Goal: Task Accomplishment & Management: Manage account settings

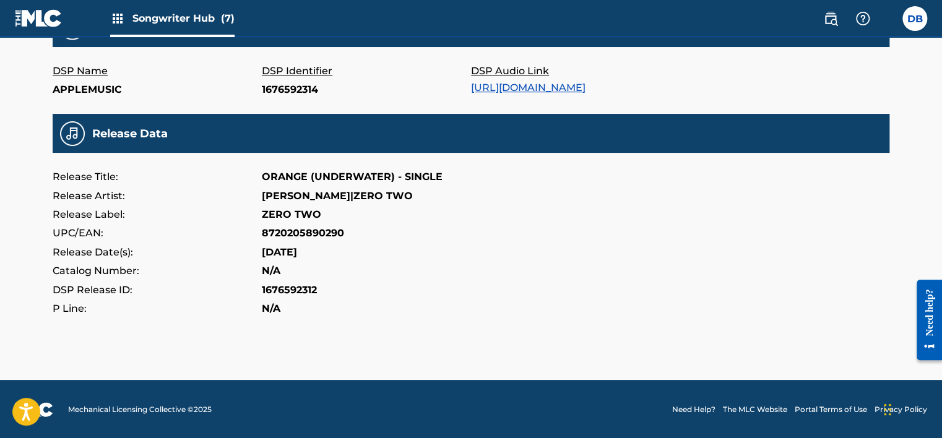
scroll to position [248, 0]
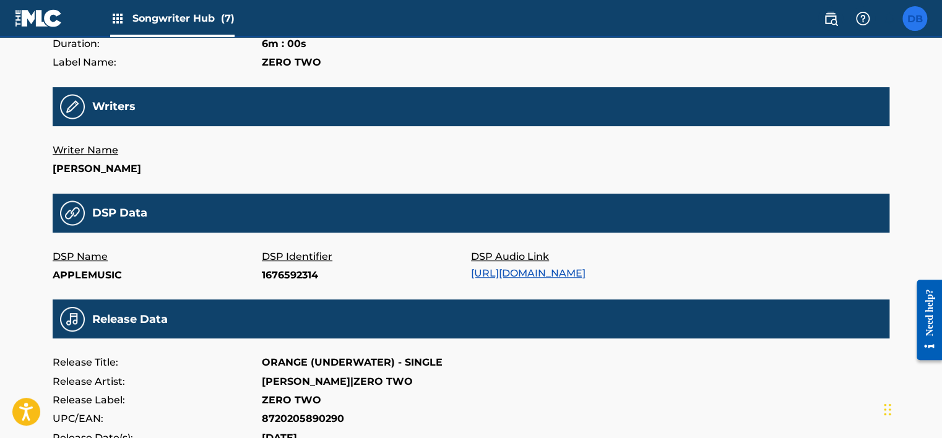
click at [914, 24] on label at bounding box center [914, 18] width 25 height 25
click at [915, 19] on input "DB [PERSON_NAME] [EMAIL_ADDRESS][DOMAIN_NAME] Notification Preferences Profile …" at bounding box center [915, 19] width 0 height 0
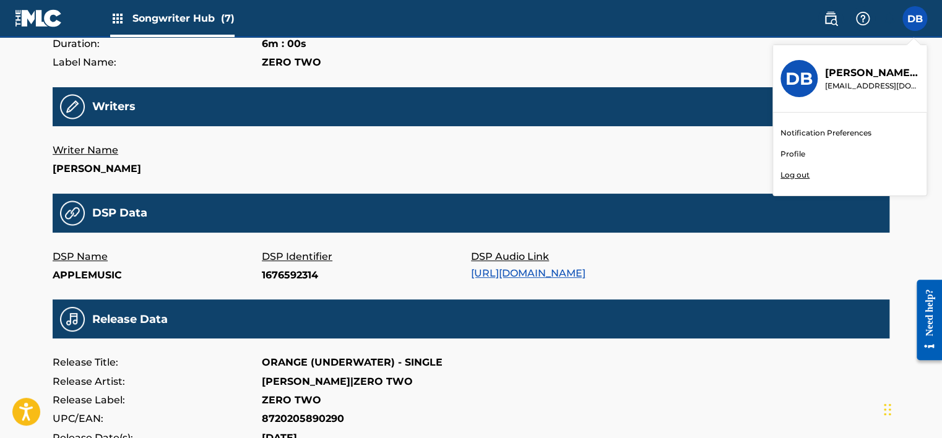
click at [793, 156] on link "Profile" at bounding box center [792, 154] width 25 height 11
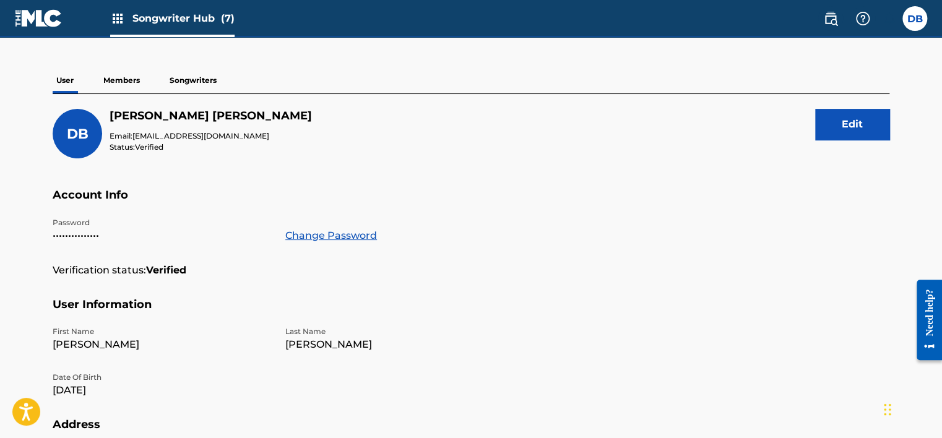
scroll to position [85, 0]
click at [127, 82] on p "Members" at bounding box center [122, 81] width 44 height 26
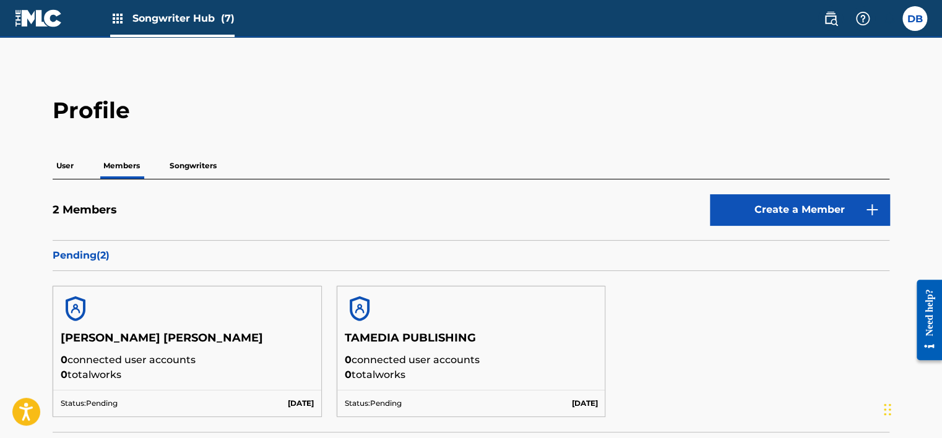
click at [201, 162] on p "Songwriters" at bounding box center [193, 166] width 54 height 26
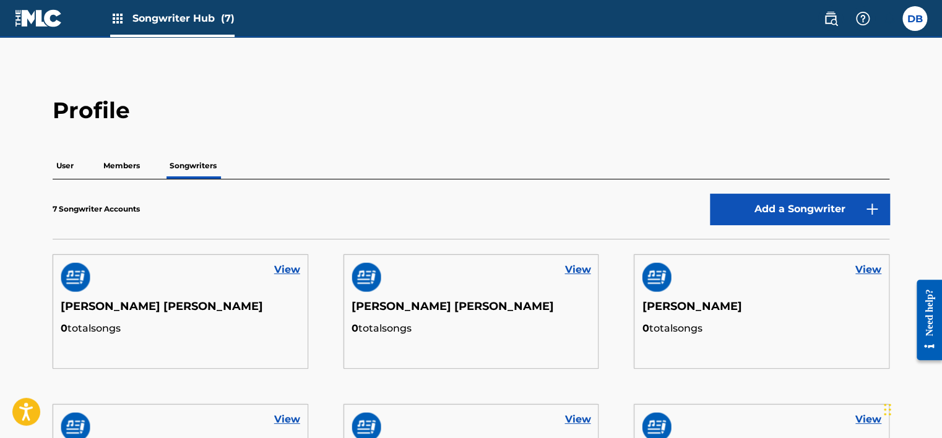
scroll to position [124, 0]
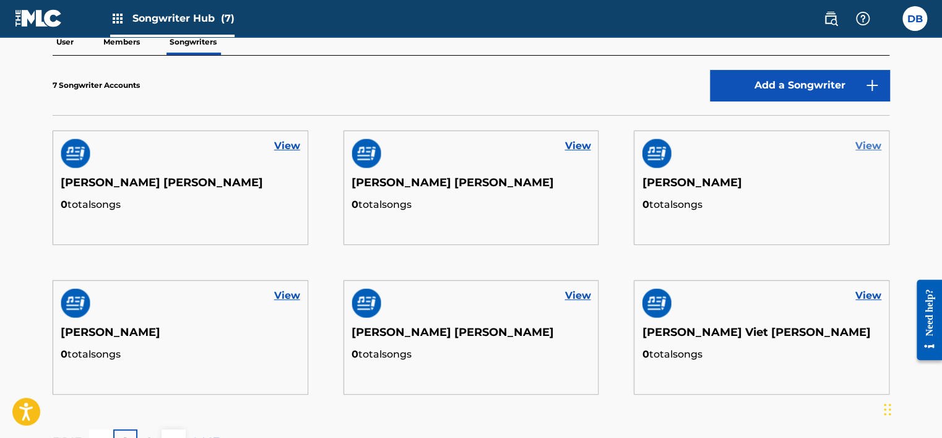
click at [861, 149] on link "View" at bounding box center [868, 146] width 26 height 15
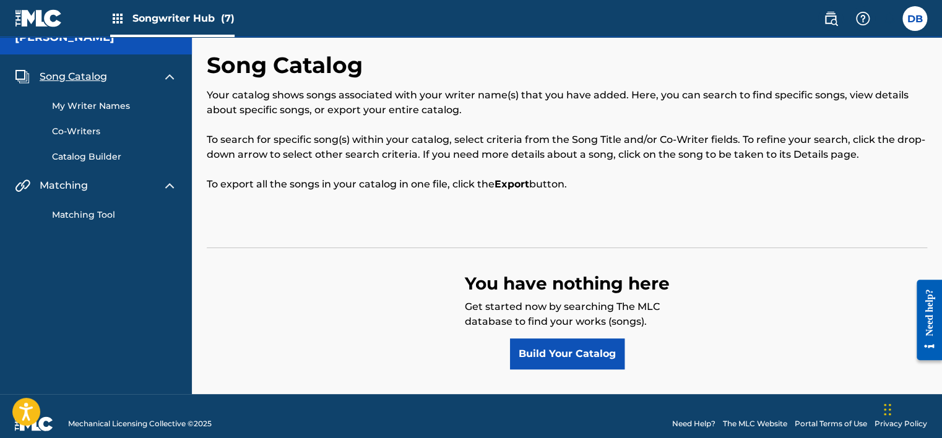
scroll to position [32, 0]
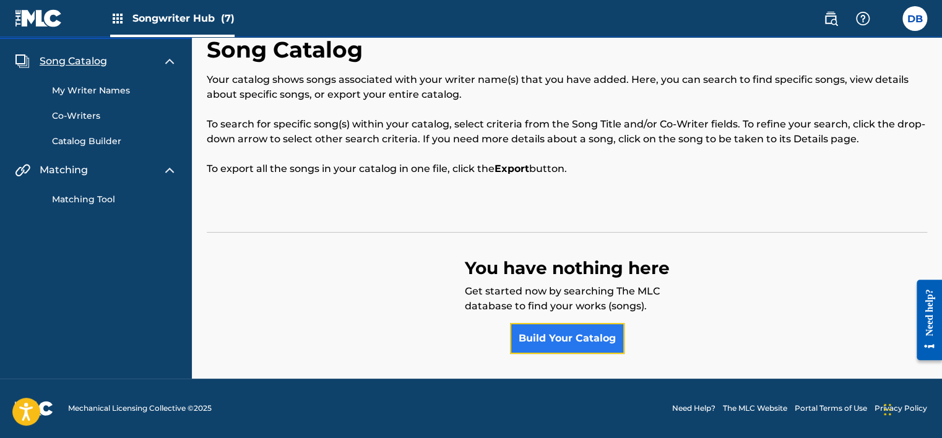
click at [564, 334] on link "Build Your Catalog" at bounding box center [567, 338] width 114 height 31
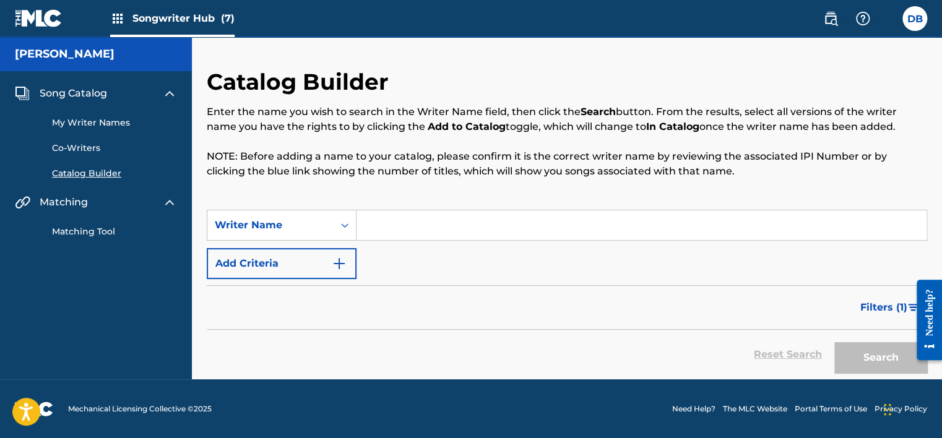
click at [431, 223] on input "Search Form" at bounding box center [641, 225] width 570 height 30
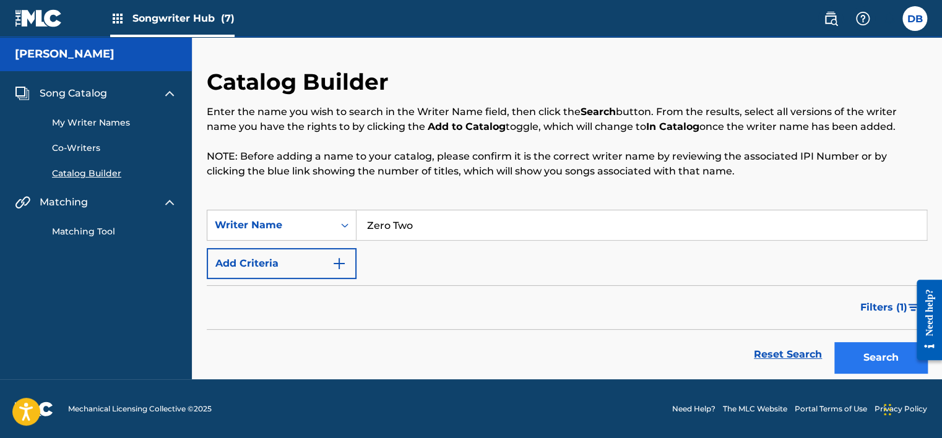
type input "Zero Two"
click at [871, 356] on button "Search" at bounding box center [880, 357] width 93 height 31
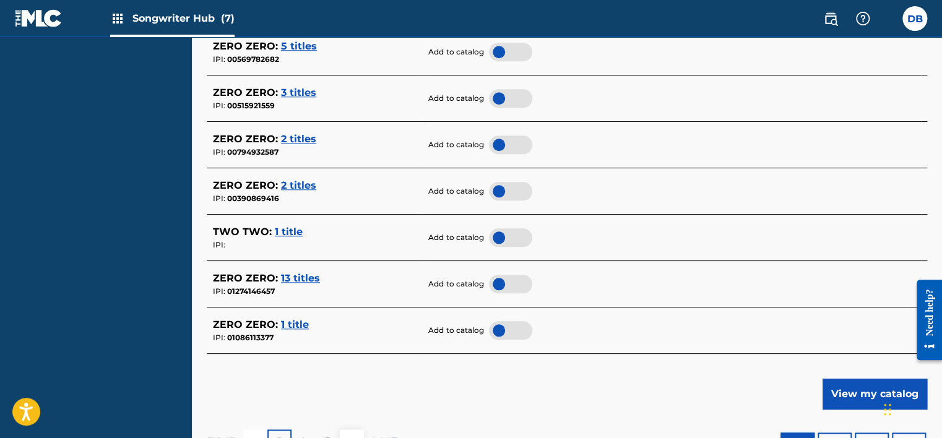
scroll to position [557, 0]
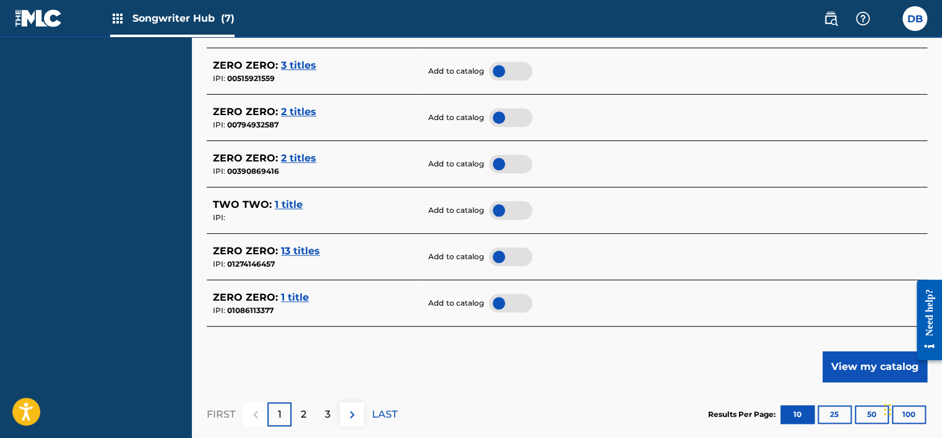
click at [295, 202] on span "1 title" at bounding box center [289, 205] width 28 height 12
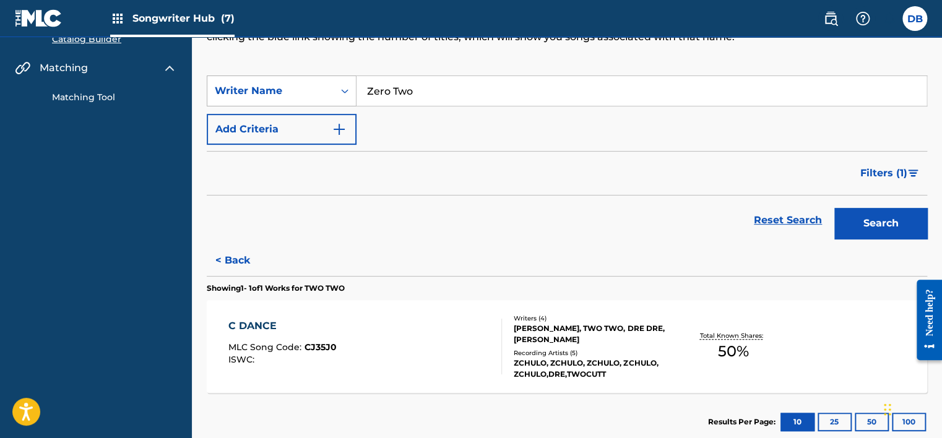
scroll to position [82, 0]
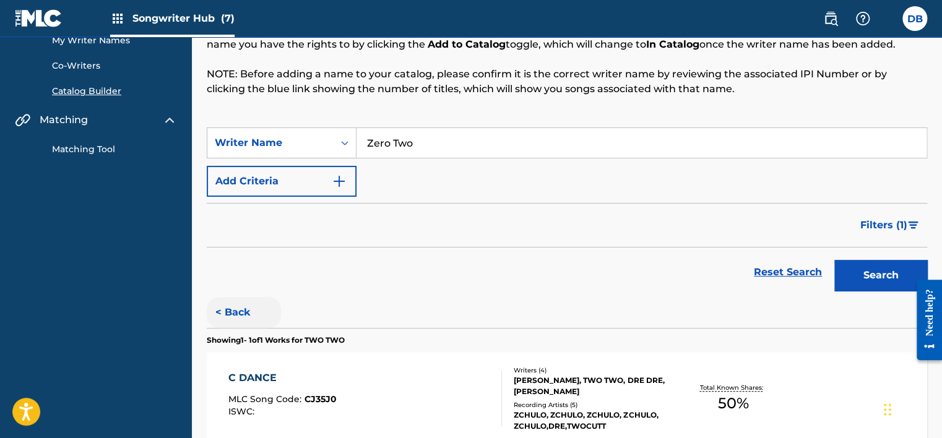
click at [233, 310] on button "< Back" at bounding box center [244, 312] width 74 height 31
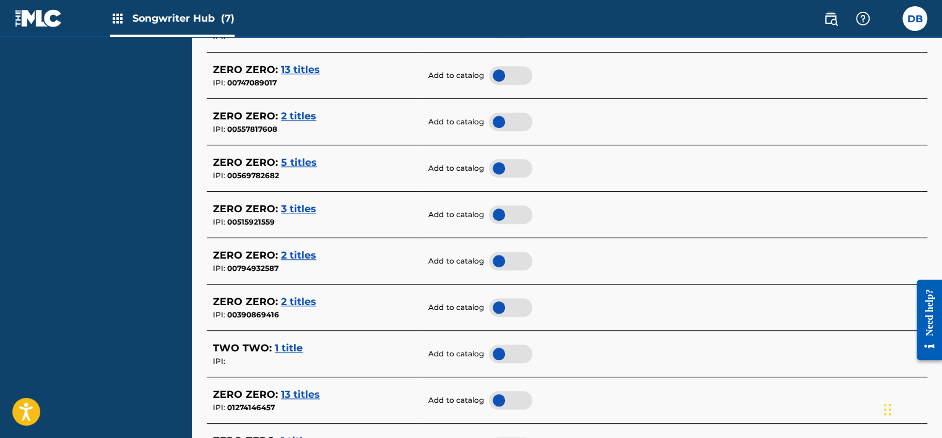
scroll to position [577, 0]
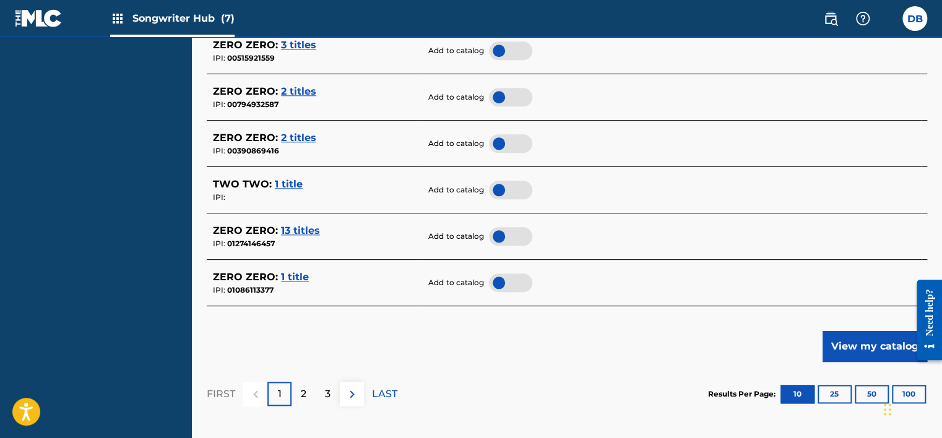
click at [307, 387] on div "2" at bounding box center [304, 394] width 24 height 24
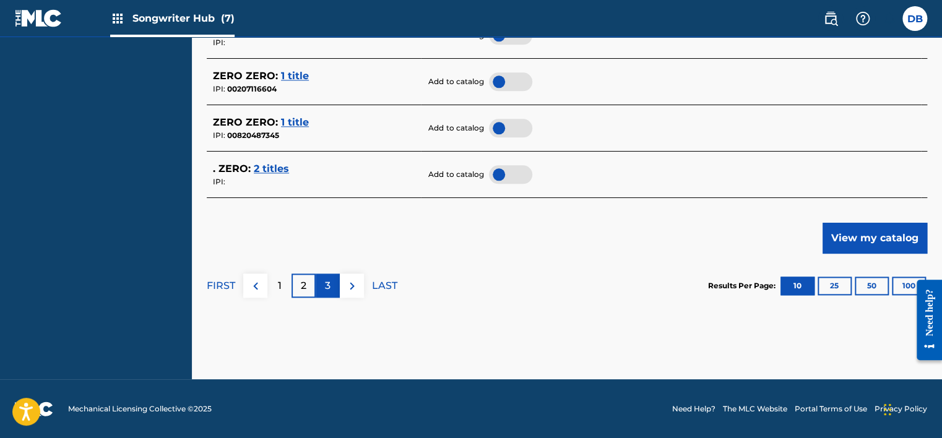
click at [329, 290] on p "3" at bounding box center [328, 286] width 6 height 15
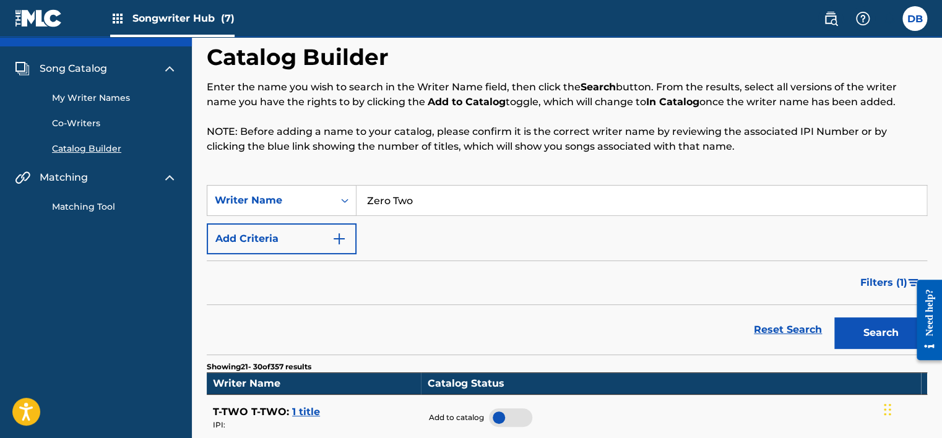
scroll to position [5, 0]
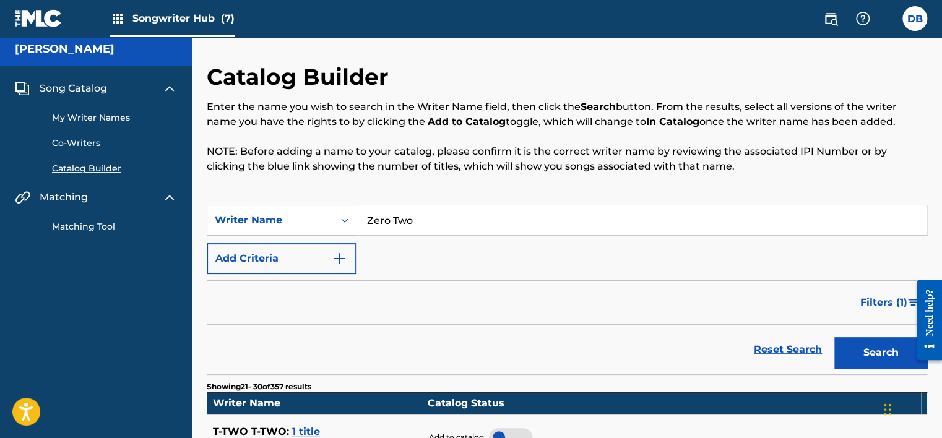
click at [100, 113] on link "My Writer Names" at bounding box center [114, 117] width 125 height 13
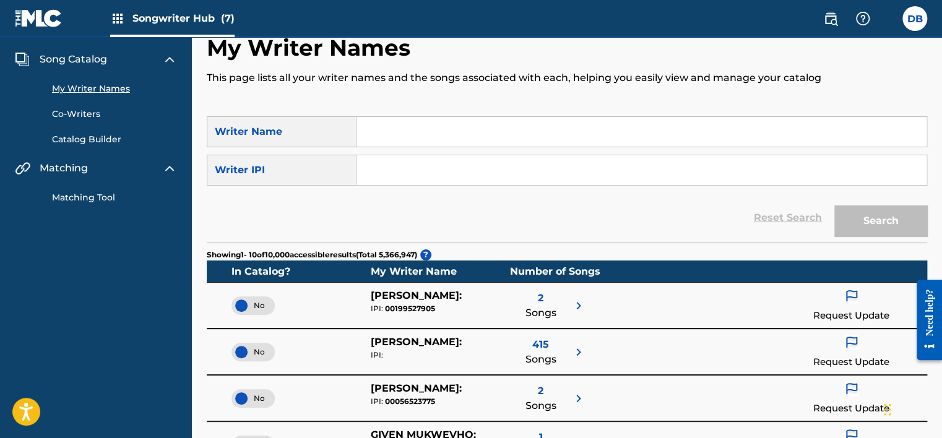
scroll to position [25, 0]
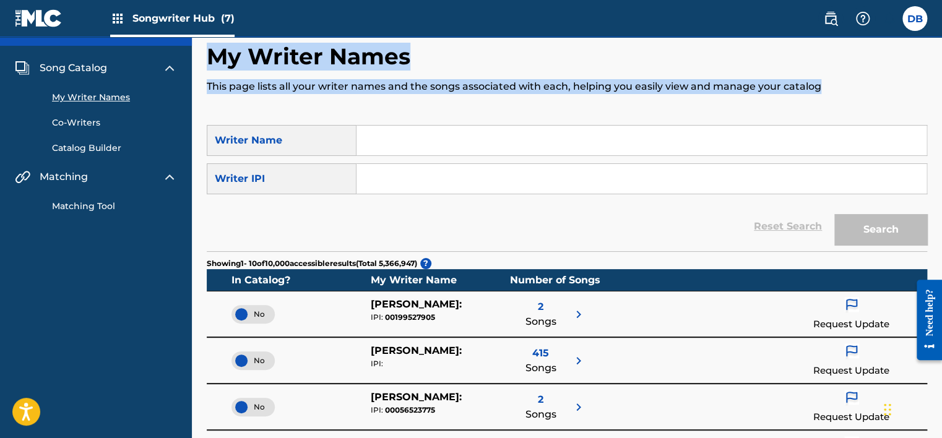
drag, startPoint x: 211, startPoint y: 54, endPoint x: 841, endPoint y: 94, distance: 631.3
click at [841, 94] on div "My Writer Names This page lists all your writer names and the songs associated …" at bounding box center [567, 84] width 720 height 82
click at [100, 205] on link "Matching Tool" at bounding box center [114, 206] width 125 height 13
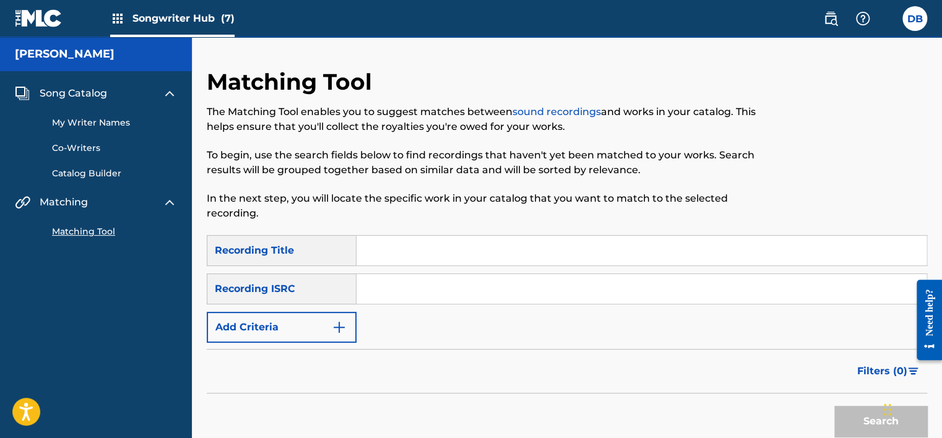
click at [384, 293] on input "Search Form" at bounding box center [641, 289] width 570 height 30
paste input "VNA0R1989337"
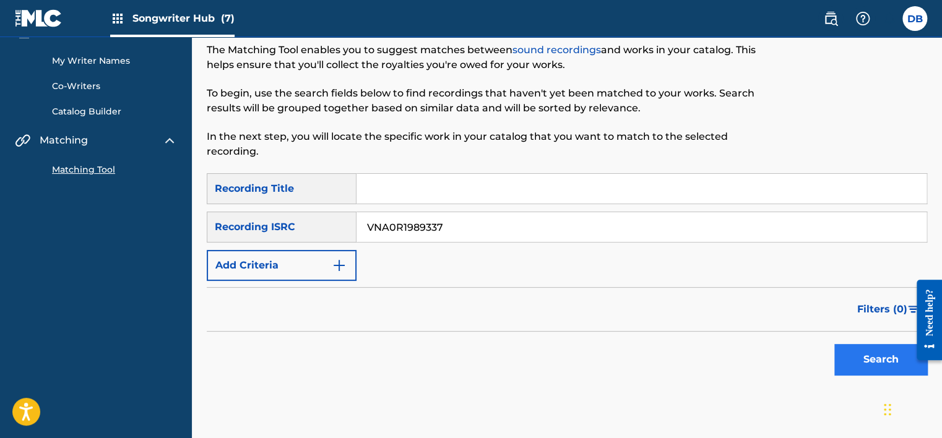
type input "VNA0R1989337"
click at [871, 363] on button "Search" at bounding box center [880, 359] width 93 height 31
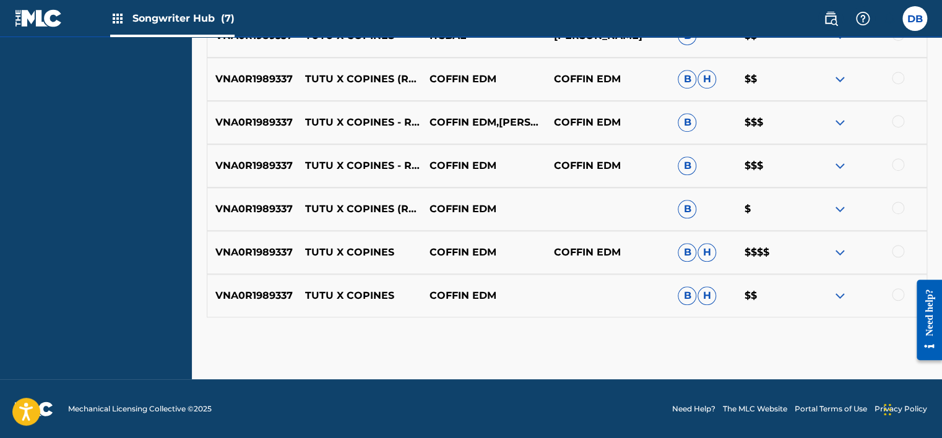
scroll to position [478, 0]
click at [840, 252] on img at bounding box center [839, 251] width 15 height 15
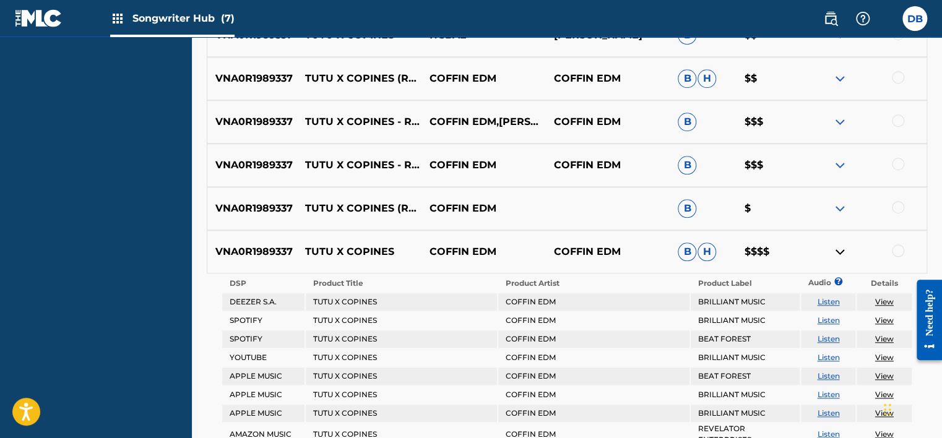
click at [882, 320] on link "View" at bounding box center [884, 320] width 19 height 9
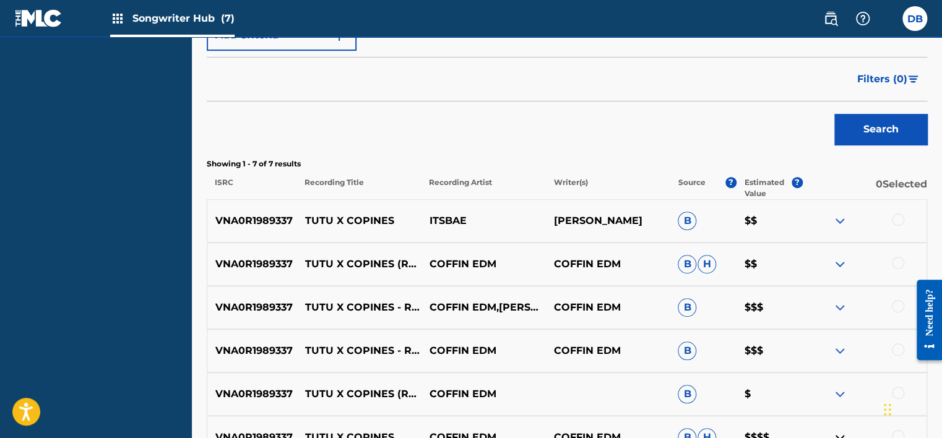
scroll to position [168, 0]
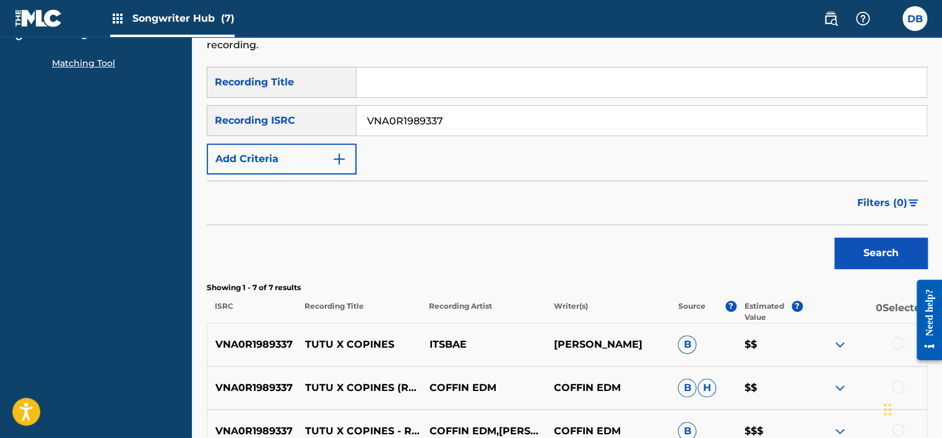
click at [531, 17] on nav "Songwriter Hub (7) DB DB [PERSON_NAME] [EMAIL_ADDRESS][DOMAIN_NAME] Notificatio…" at bounding box center [471, 18] width 942 height 37
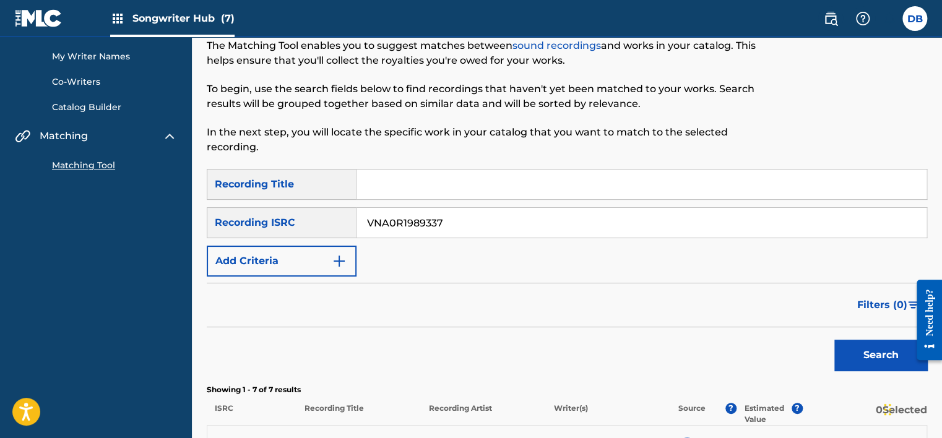
scroll to position [45, 0]
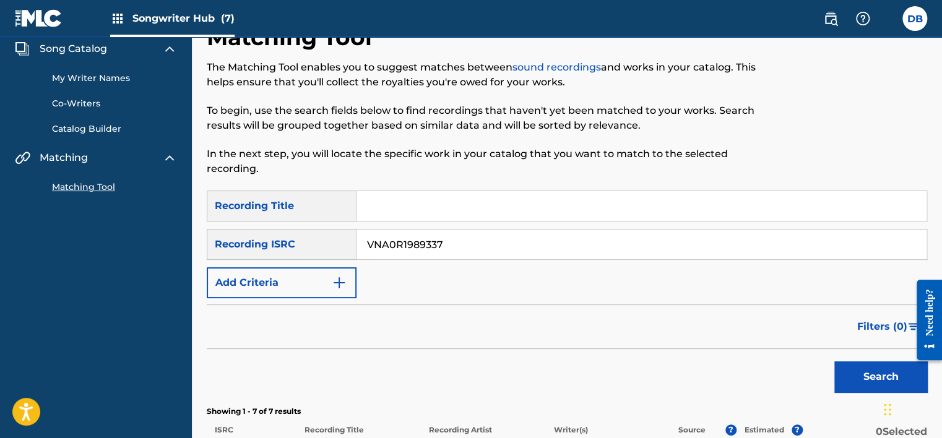
click at [92, 103] on link "Co-Writers" at bounding box center [114, 103] width 125 height 13
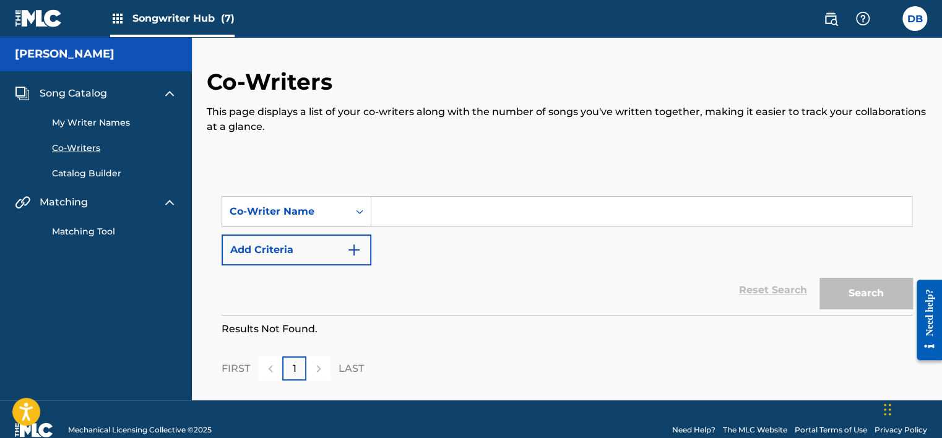
scroll to position [22, 0]
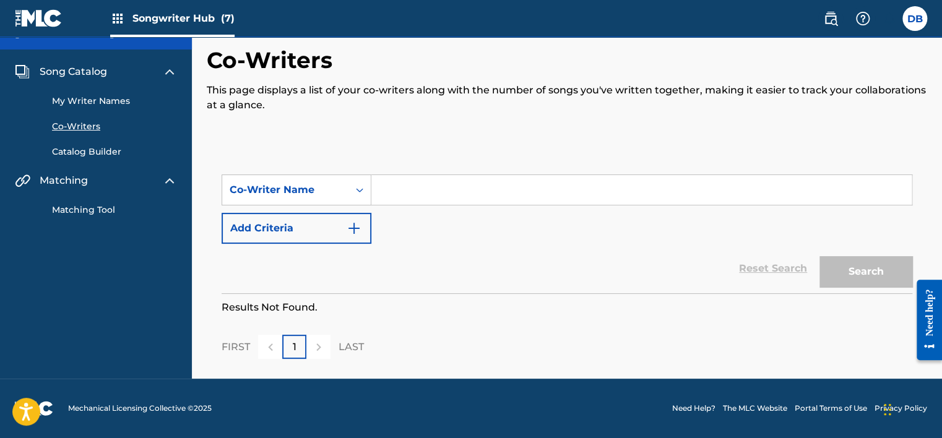
click at [124, 98] on link "My Writer Names" at bounding box center [114, 101] width 125 height 13
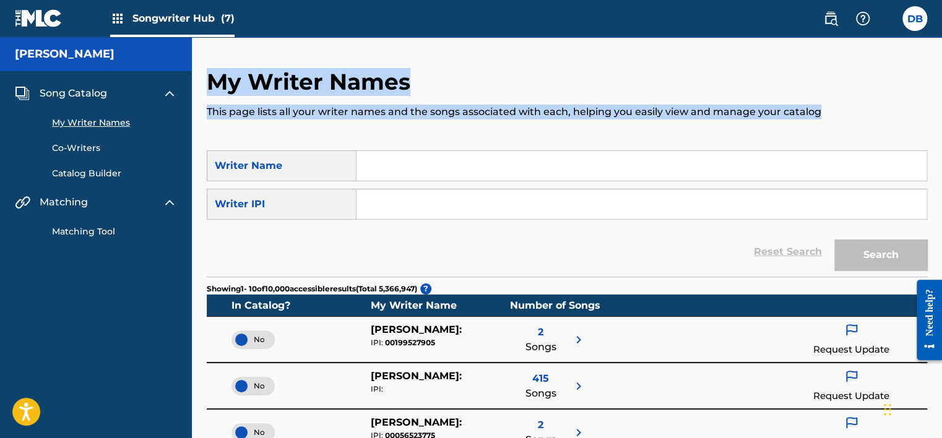
drag, startPoint x: 209, startPoint y: 79, endPoint x: 817, endPoint y: 119, distance: 609.7
click at [817, 119] on div "My Writer Names This page lists all your writer names and the songs associated …" at bounding box center [567, 109] width 720 height 82
copy div "My Writer Names This page lists all your writer names and the songs associated …"
click at [92, 229] on link "Matching Tool" at bounding box center [114, 231] width 125 height 13
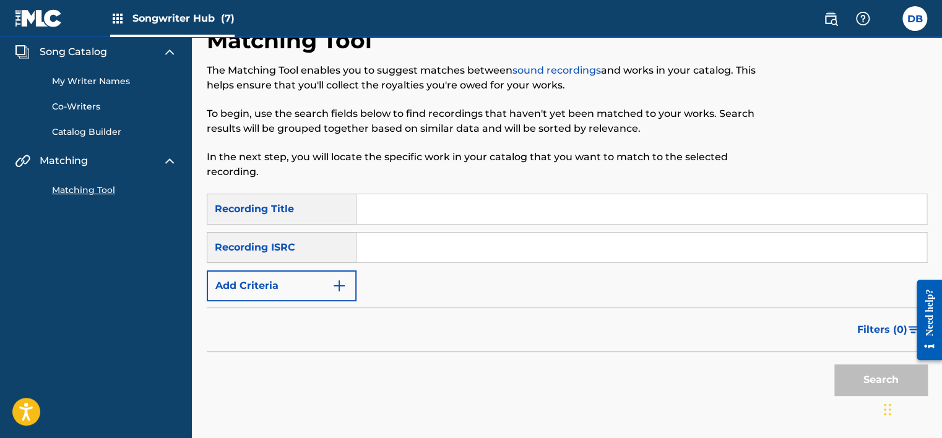
scroll to position [62, 0]
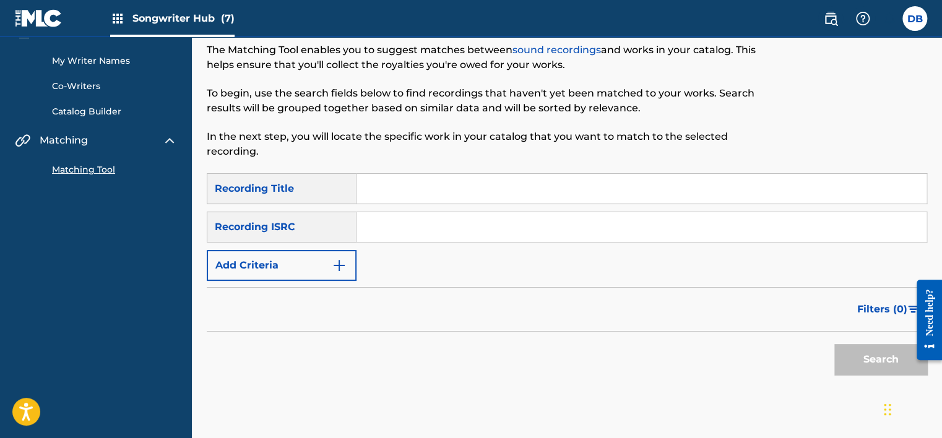
click at [414, 228] on input "Search Form" at bounding box center [641, 227] width 570 height 30
paste input "COFFIN EDM"
type input "COFFIN EDM"
click at [865, 371] on button "Search" at bounding box center [880, 359] width 93 height 31
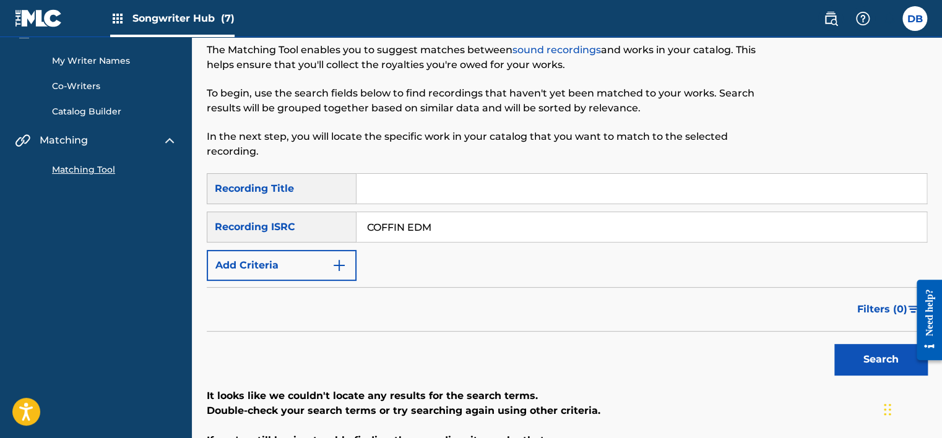
drag, startPoint x: 449, startPoint y: 230, endPoint x: 337, endPoint y: 222, distance: 112.4
click at [337, 222] on div "SearchWithCriteriad439d256-48fd-4faa-b0e5-32b13fe6504a Recording ISRC COFFIN EDM" at bounding box center [567, 227] width 720 height 31
click at [382, 196] on input "Search Form" at bounding box center [641, 189] width 570 height 30
click at [413, 181] on input "Search Form" at bounding box center [641, 189] width 570 height 30
paste input "TUTU X COPINES"
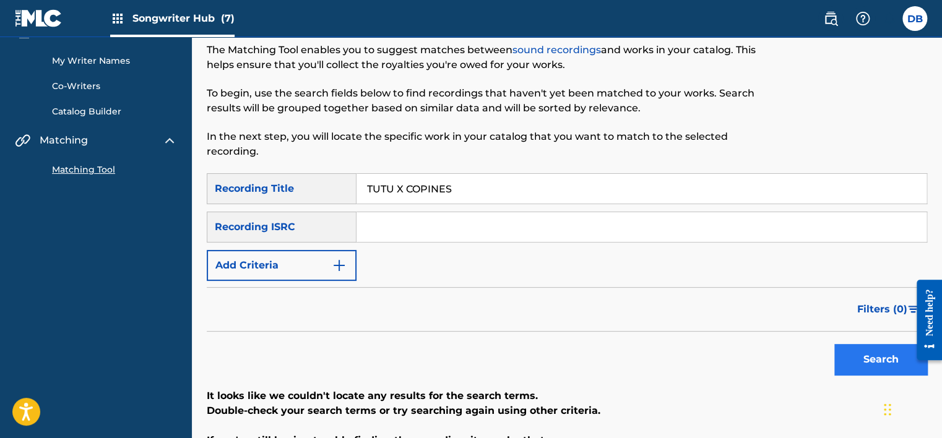
type input "TUTU X COPINES"
click at [870, 360] on button "Search" at bounding box center [880, 359] width 93 height 31
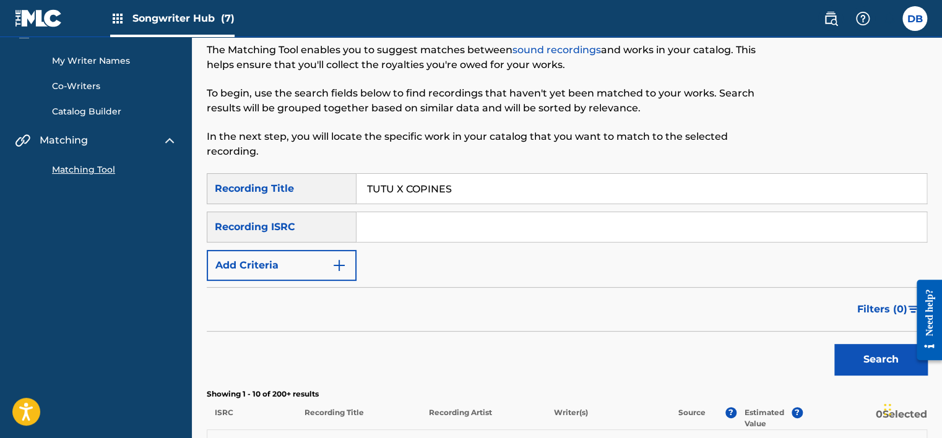
scroll to position [0, 0]
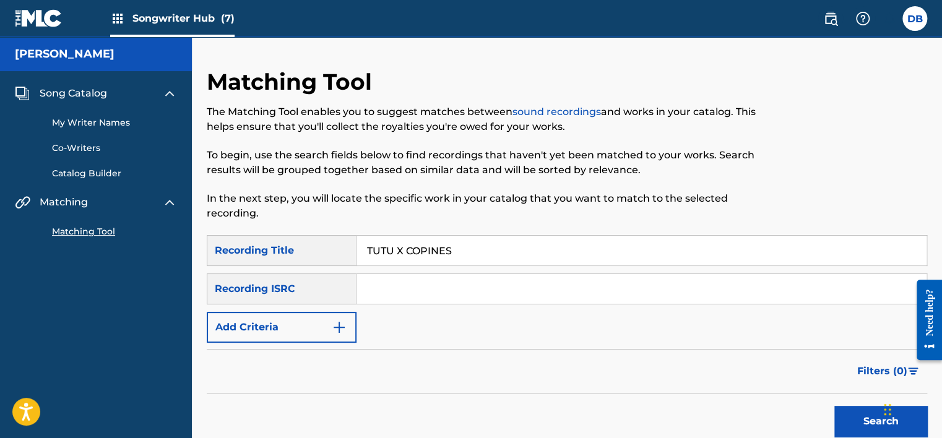
click at [105, 121] on link "My Writer Names" at bounding box center [114, 122] width 125 height 13
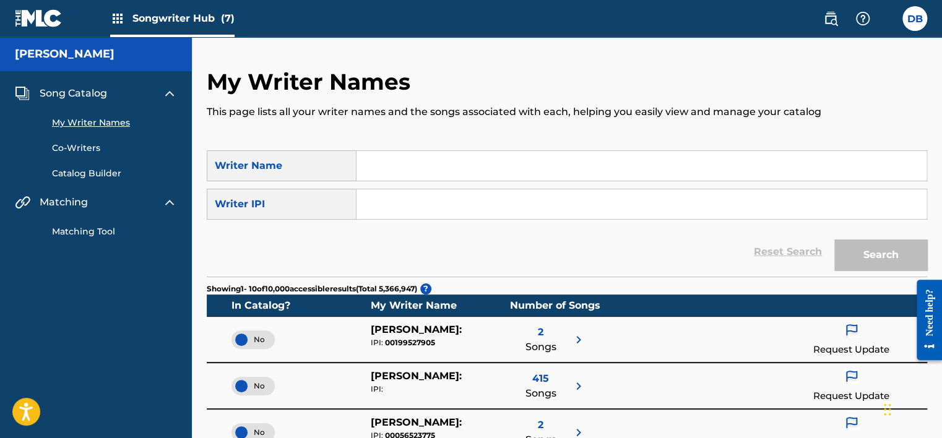
click at [482, 170] on input "Search Form" at bounding box center [641, 166] width 570 height 30
paste input "COFFIN EDM"
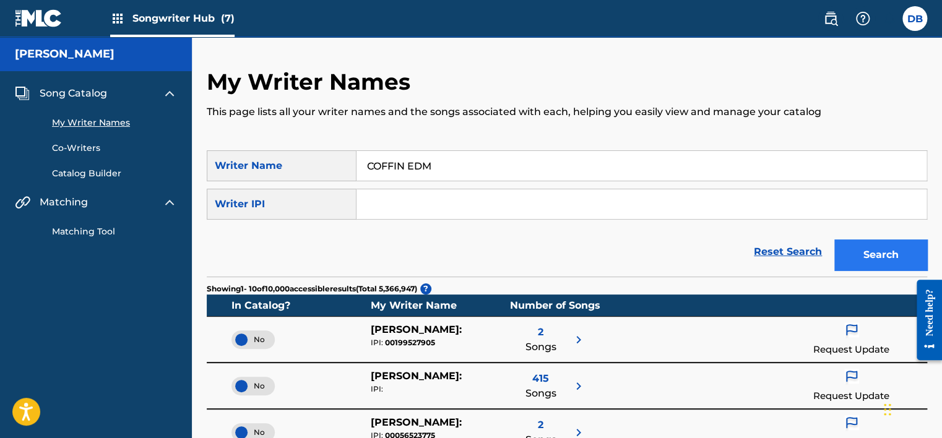
type input "COFFIN EDM"
click at [879, 254] on button "Search" at bounding box center [880, 255] width 93 height 31
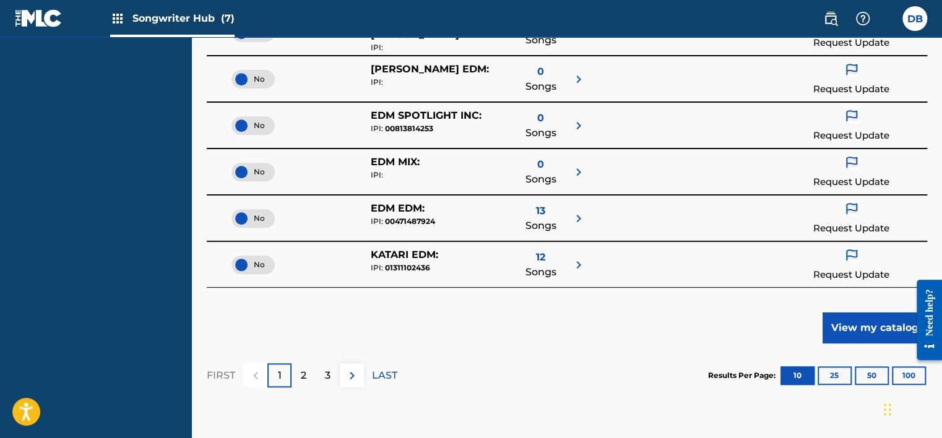
scroll to position [495, 0]
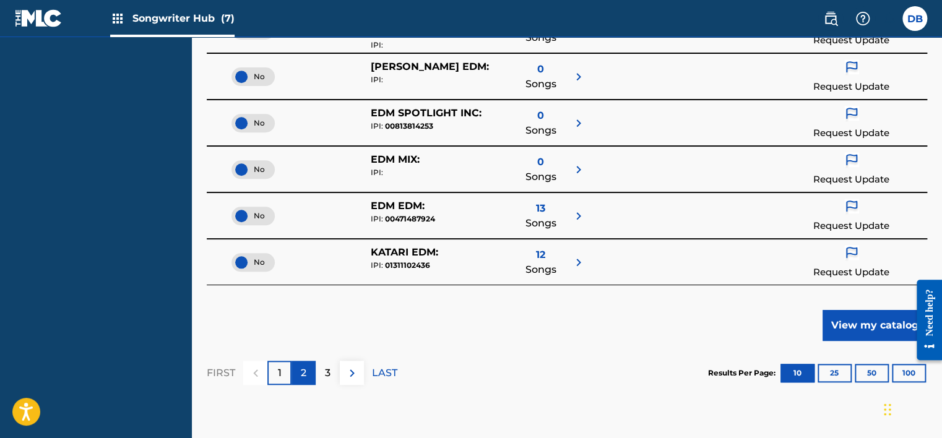
click at [302, 376] on p "2" at bounding box center [304, 373] width 6 height 15
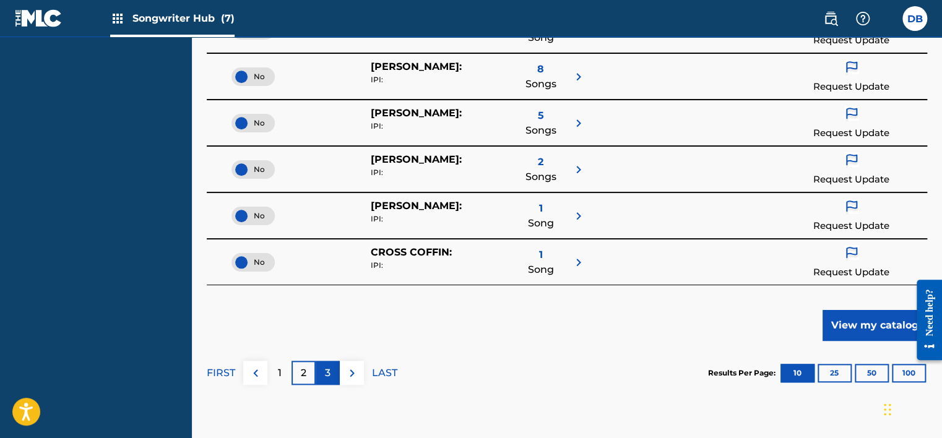
click at [332, 368] on div "3" at bounding box center [328, 373] width 24 height 24
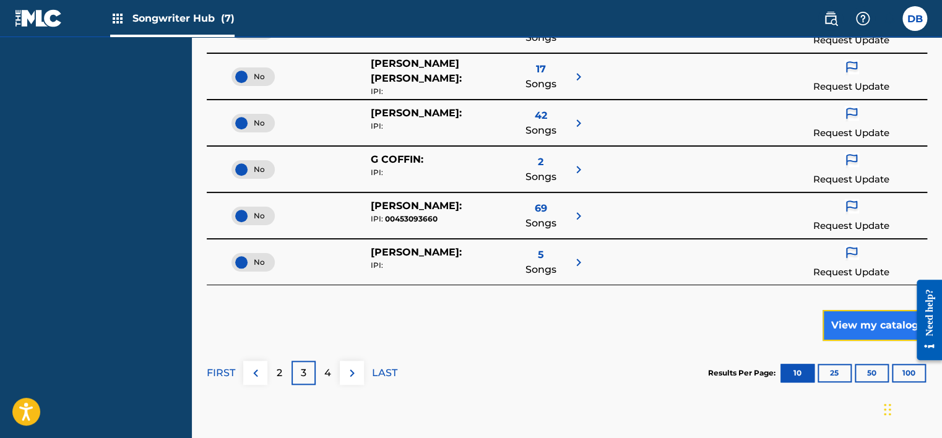
click at [852, 330] on button "View my catalog" at bounding box center [875, 325] width 105 height 31
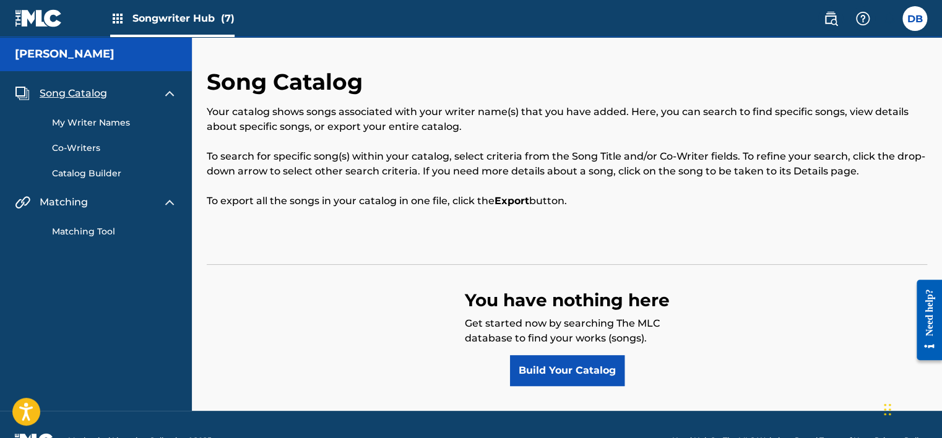
click at [79, 229] on link "Matching Tool" at bounding box center [114, 231] width 125 height 13
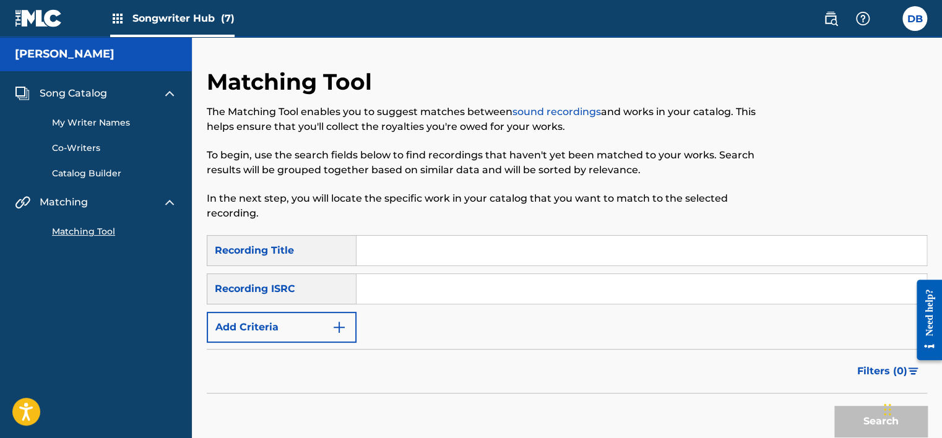
click at [405, 287] on input "Search Form" at bounding box center [641, 289] width 570 height 30
paste input "QZZ662426908"
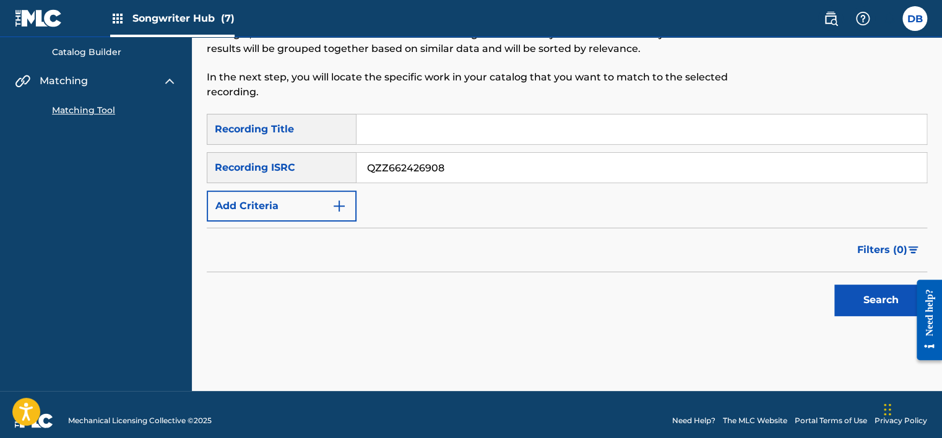
scroll to position [134, 0]
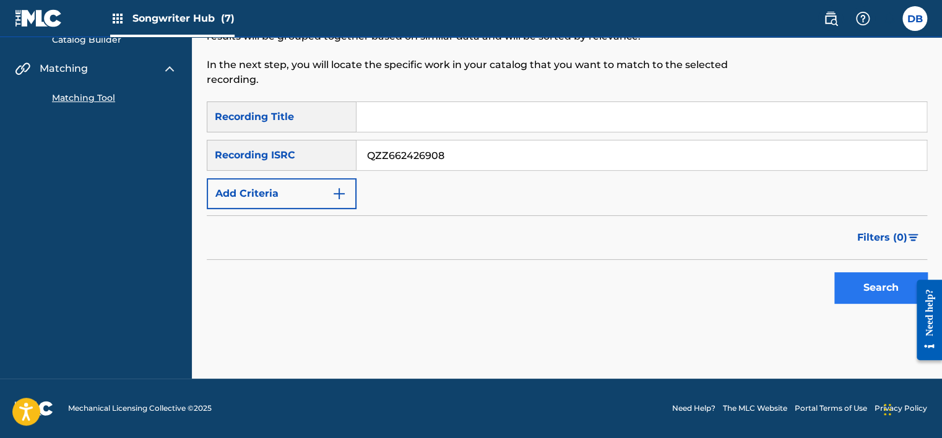
type input "QZZ662426908"
click at [876, 295] on button "Search" at bounding box center [880, 287] width 93 height 31
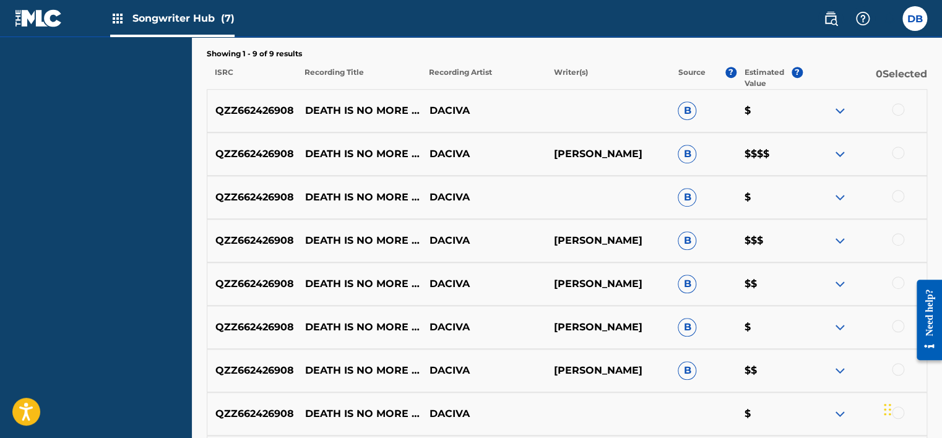
scroll to position [381, 0]
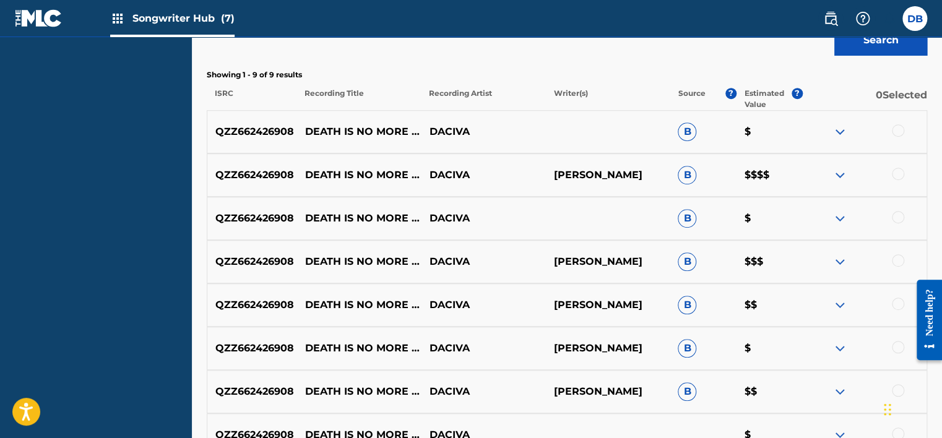
click at [832, 175] on div at bounding box center [864, 175] width 124 height 15
click at [839, 175] on img at bounding box center [839, 175] width 15 height 15
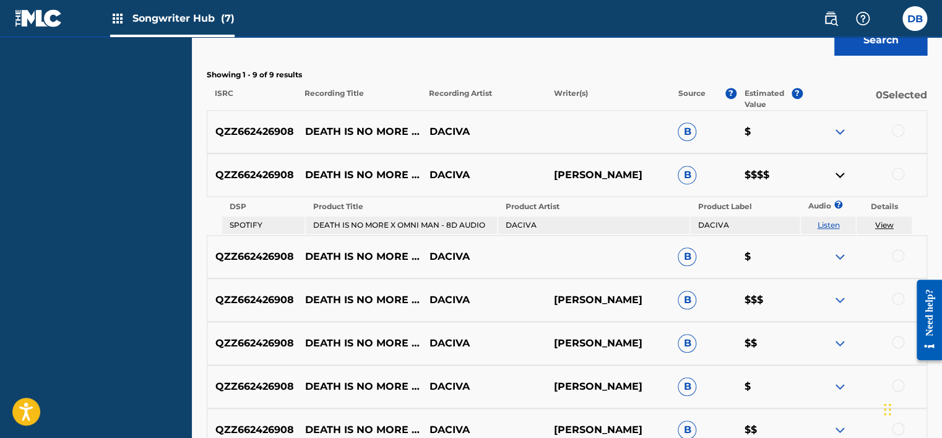
click at [839, 175] on img at bounding box center [839, 175] width 15 height 15
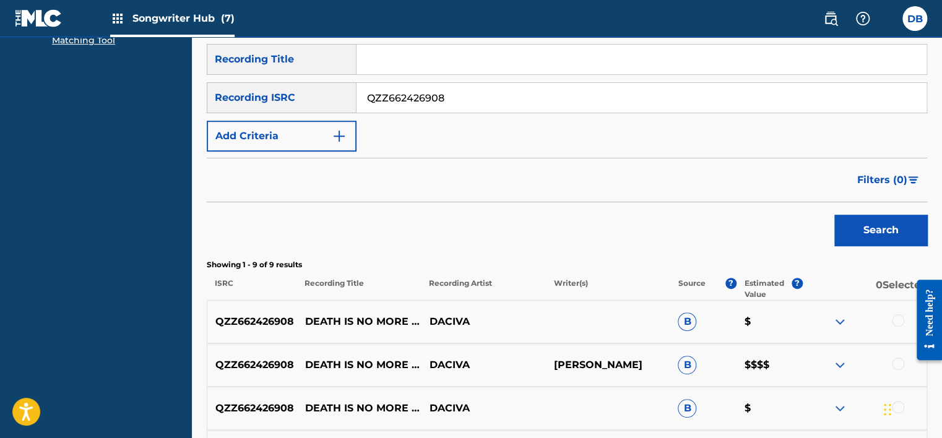
scroll to position [10, 0]
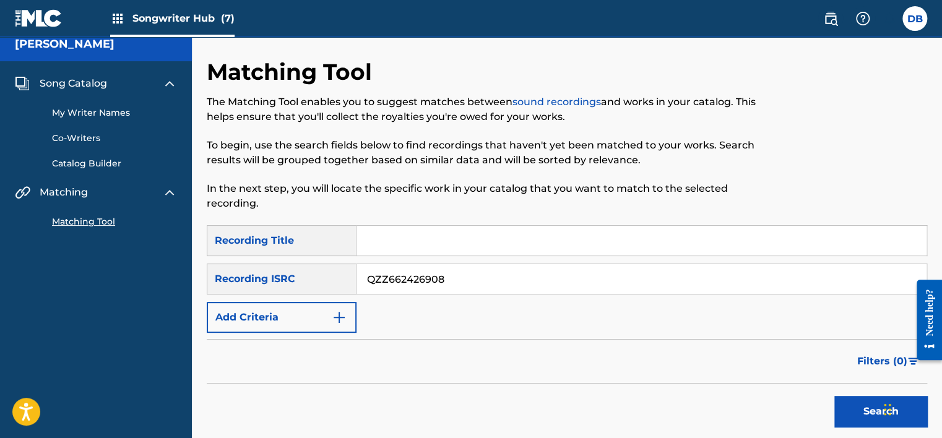
click at [106, 112] on link "My Writer Names" at bounding box center [114, 112] width 125 height 13
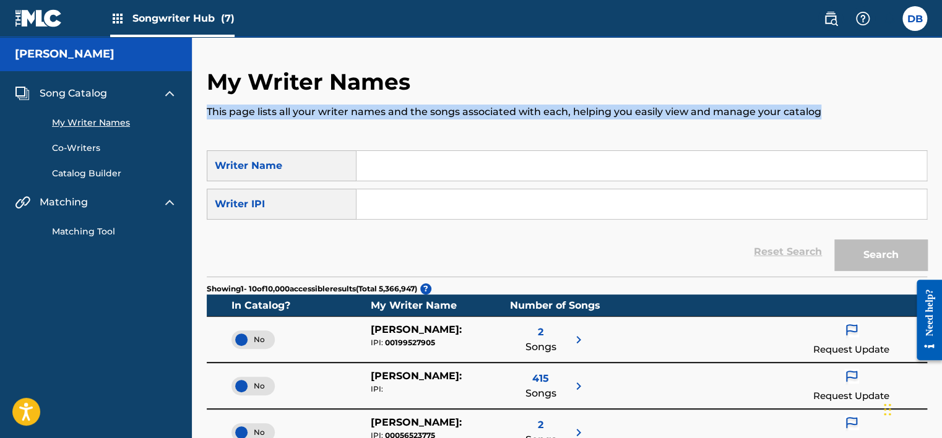
drag, startPoint x: 208, startPoint y: 109, endPoint x: 849, endPoint y: 110, distance: 640.6
click at [849, 110] on p "This page lists all your writer names and the songs associated with each, helpi…" at bounding box center [567, 112] width 720 height 15
copy p "This page lists all your writer names and the songs associated with each, helpi…"
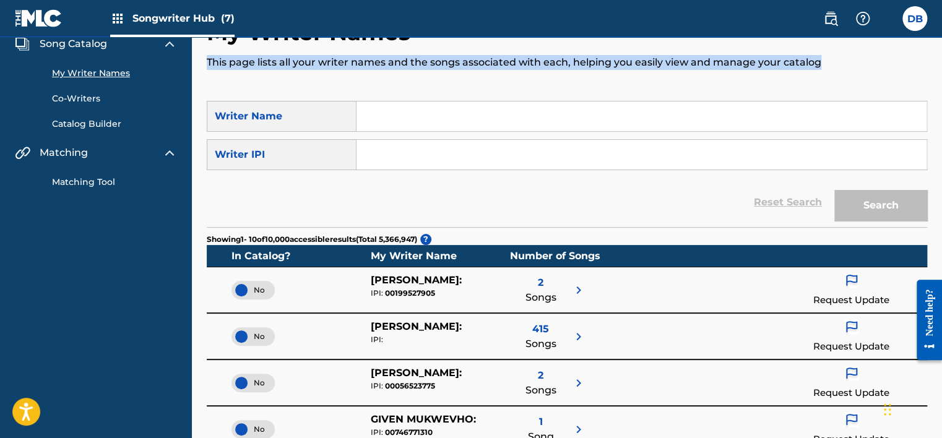
scroll to position [124, 0]
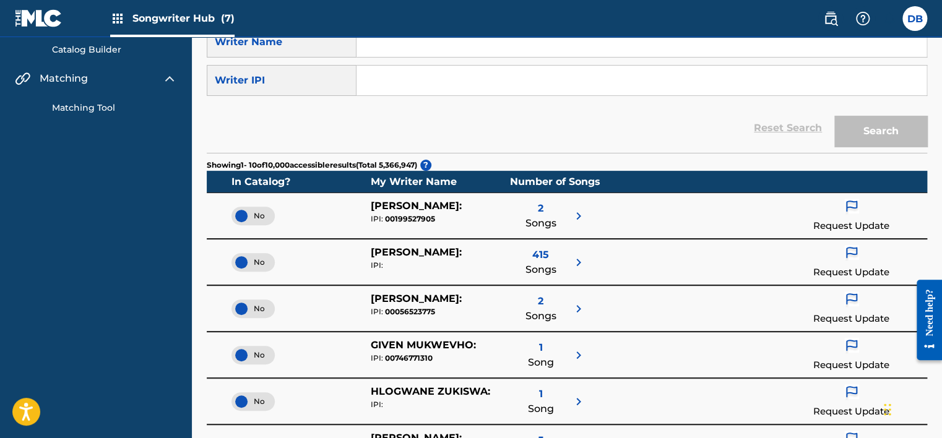
click at [581, 214] on img at bounding box center [578, 216] width 15 height 15
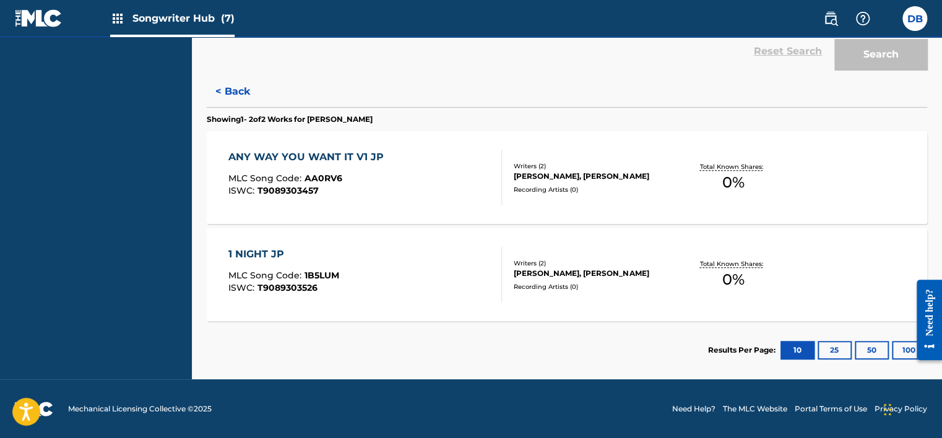
scroll to position [139, 0]
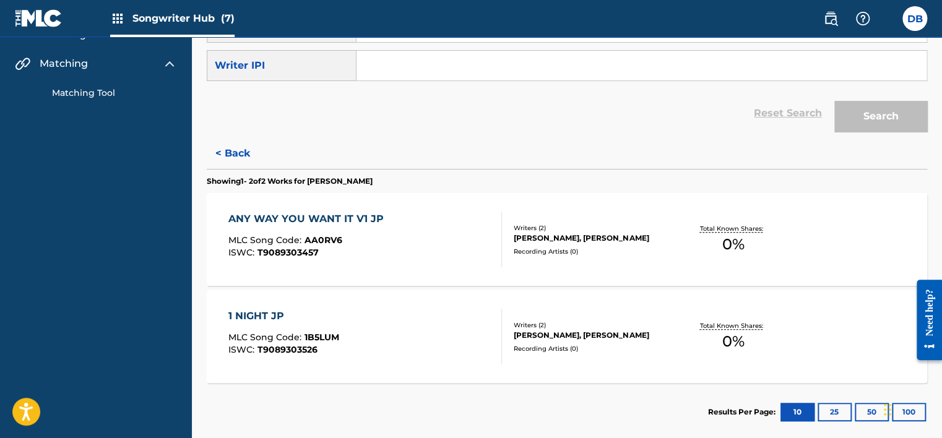
click at [304, 222] on div "ANY WAY YOU WANT IT V1 JP" at bounding box center [309, 219] width 162 height 15
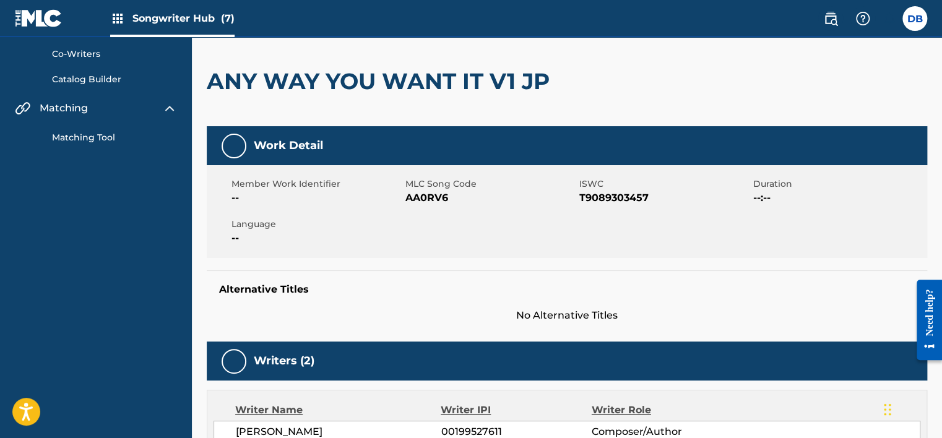
scroll to position [92, 0]
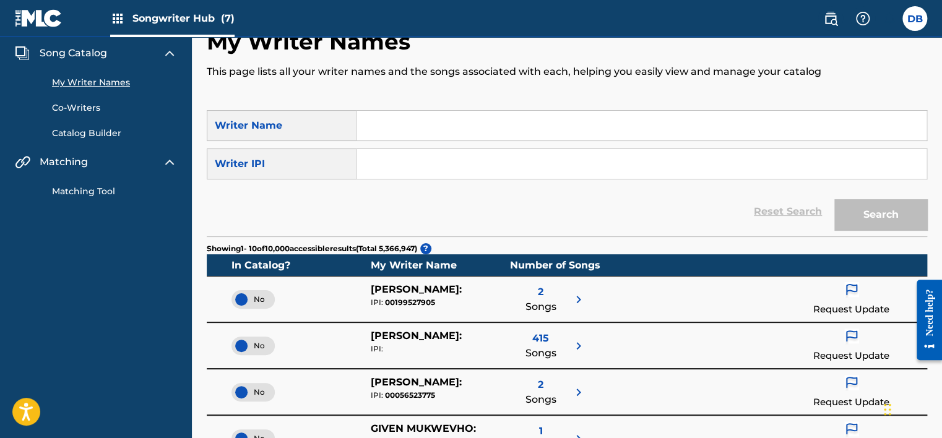
scroll to position [62, 0]
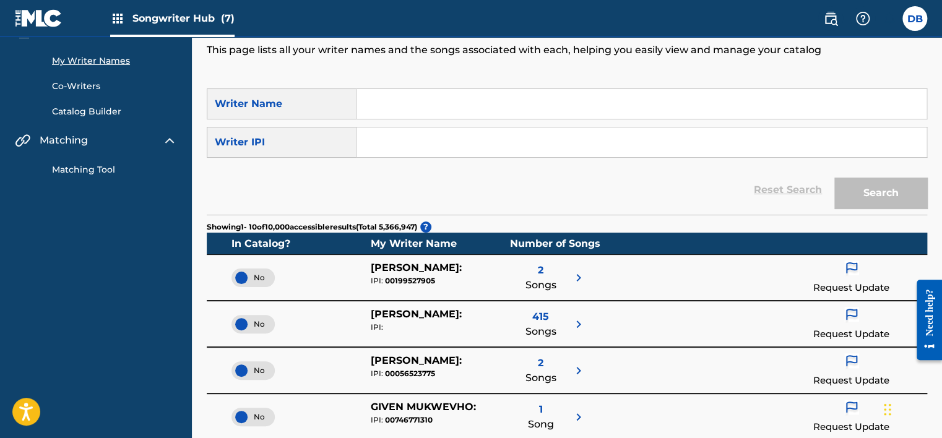
click at [540, 319] on span "415" at bounding box center [540, 316] width 17 height 15
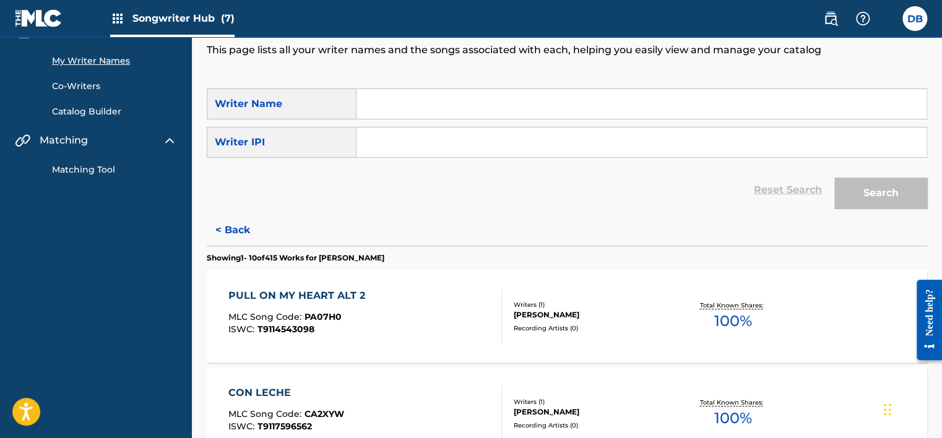
click at [730, 321] on span "100 %" at bounding box center [733, 321] width 38 height 22
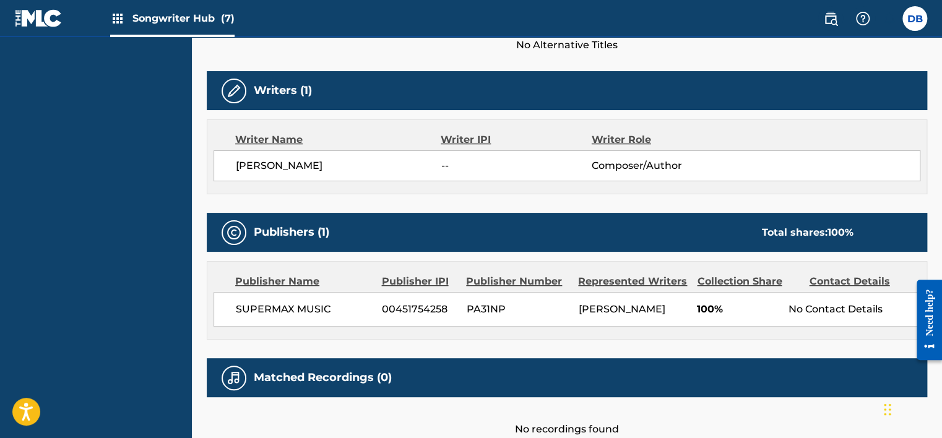
scroll to position [440, 0]
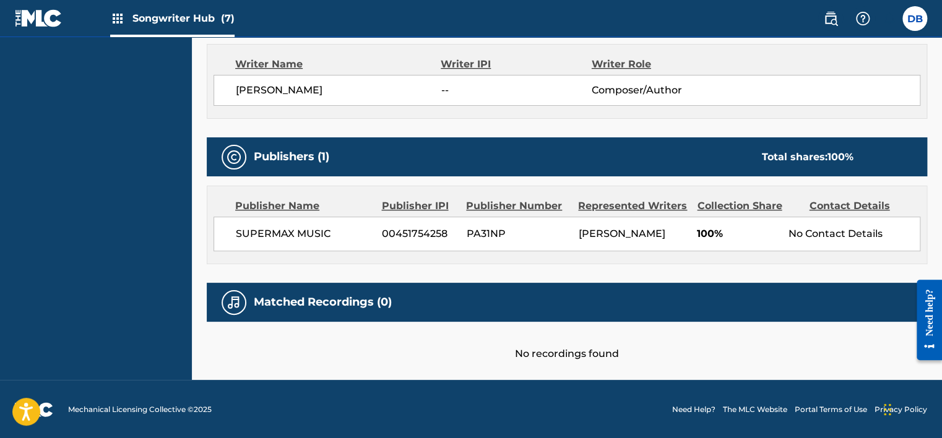
click at [801, 233] on div "No Contact Details" at bounding box center [853, 234] width 131 height 15
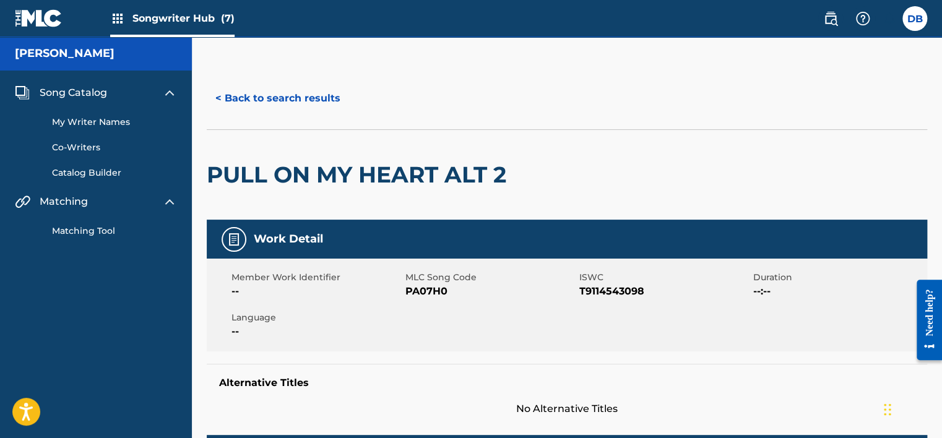
scroll to position [0, 0]
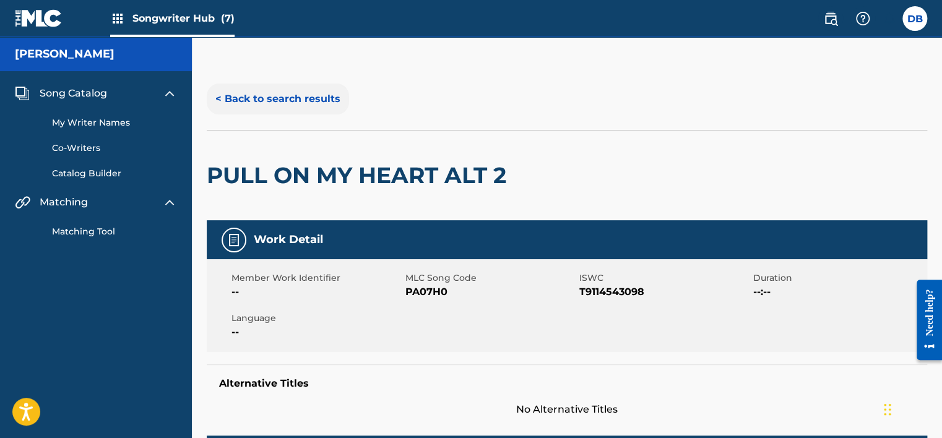
click at [283, 105] on button "< Back to search results" at bounding box center [278, 99] width 142 height 31
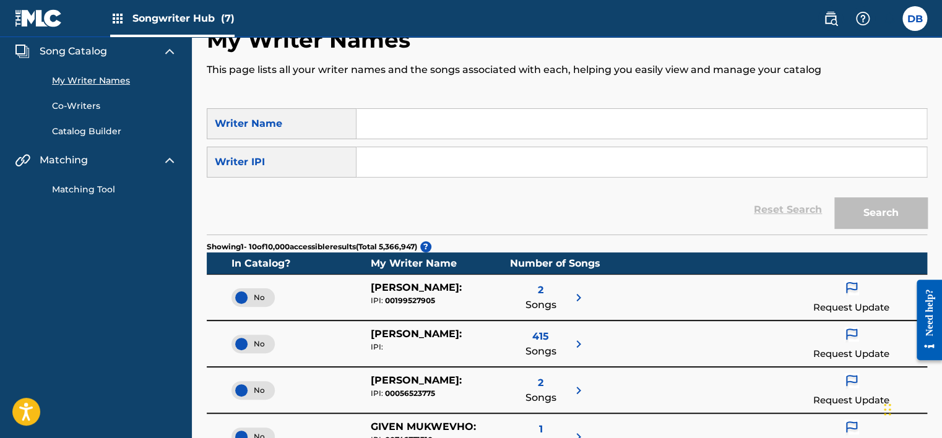
scroll to position [62, 0]
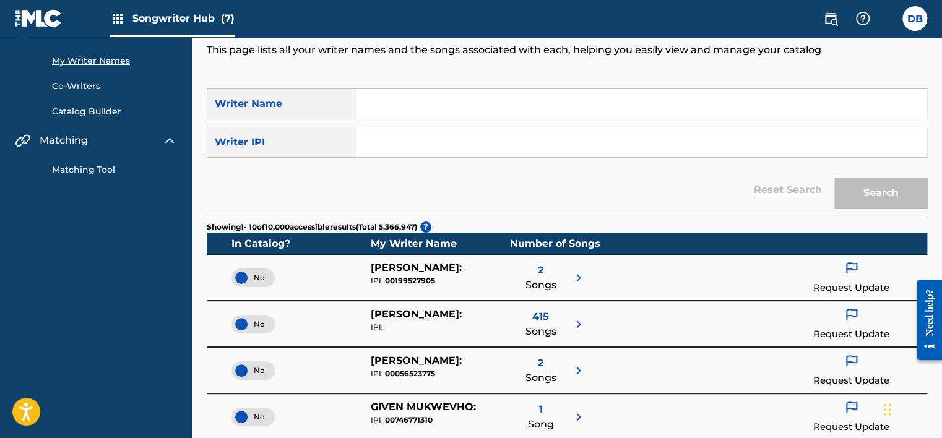
click at [579, 326] on img at bounding box center [578, 324] width 15 height 15
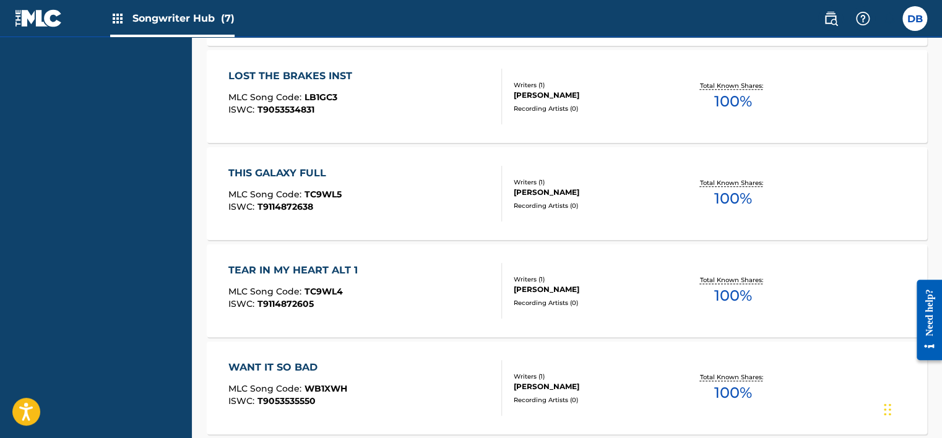
scroll to position [681, 0]
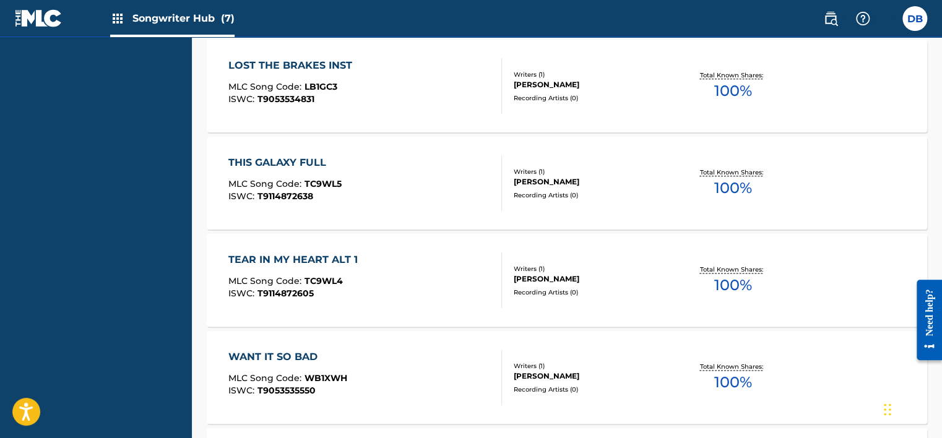
click at [297, 160] on div "THIS GALAXY FULL" at bounding box center [284, 162] width 113 height 15
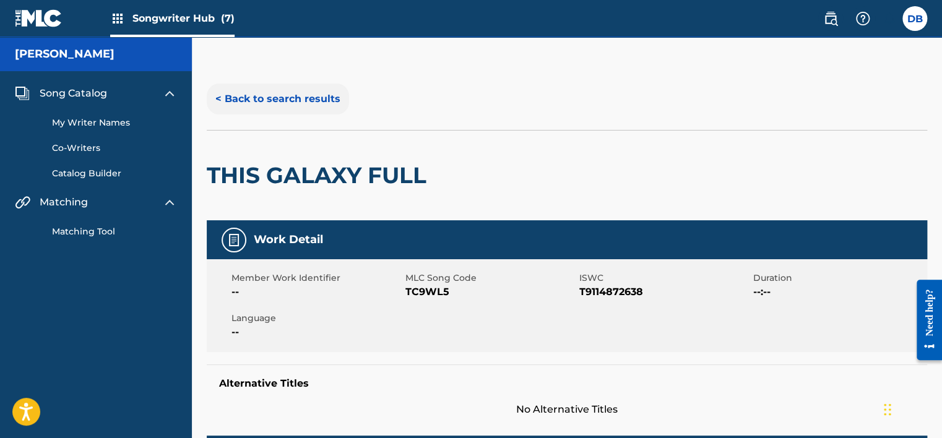
click at [231, 98] on button "< Back to search results" at bounding box center [278, 99] width 142 height 31
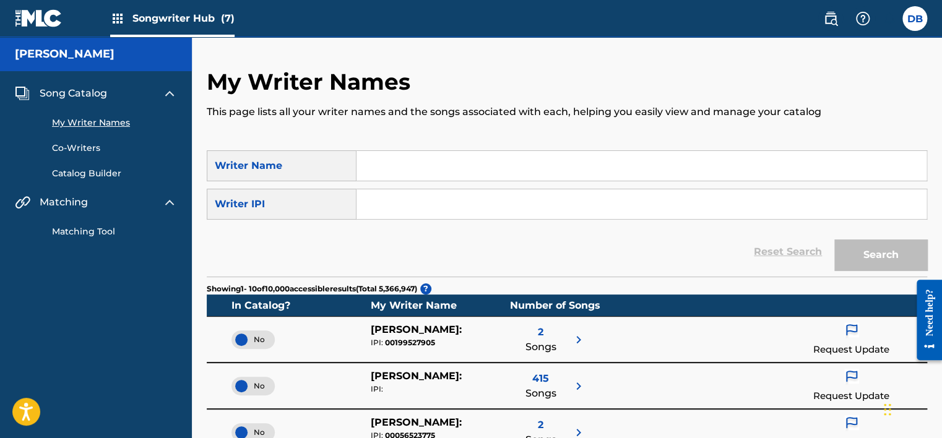
scroll to position [62, 0]
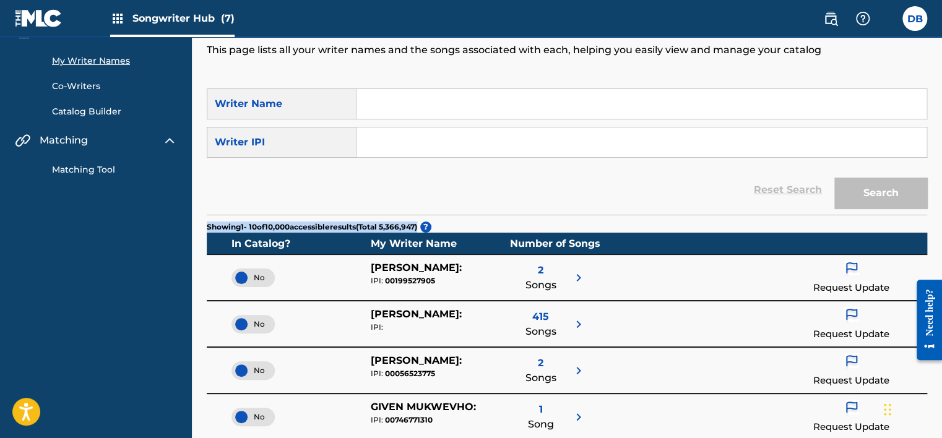
drag, startPoint x: 207, startPoint y: 223, endPoint x: 433, endPoint y: 223, distance: 226.5
click at [431, 223] on span "Showing 1 - 10 of 10,000 accessible results (Total 5,366,947 ) ?" at bounding box center [319, 227] width 225 height 11
copy p "Showing 1 - 10 of 10,000 accessible results (Total 5,366,947 )"
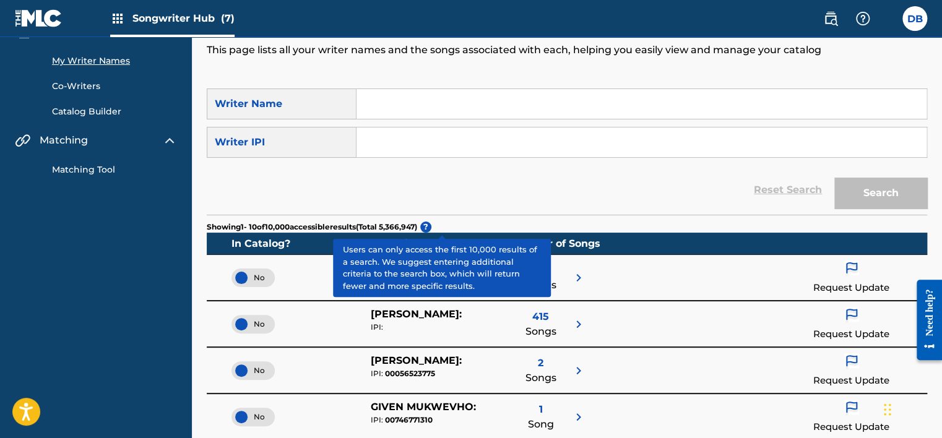
click at [431, 223] on span "?" at bounding box center [425, 227] width 11 height 11
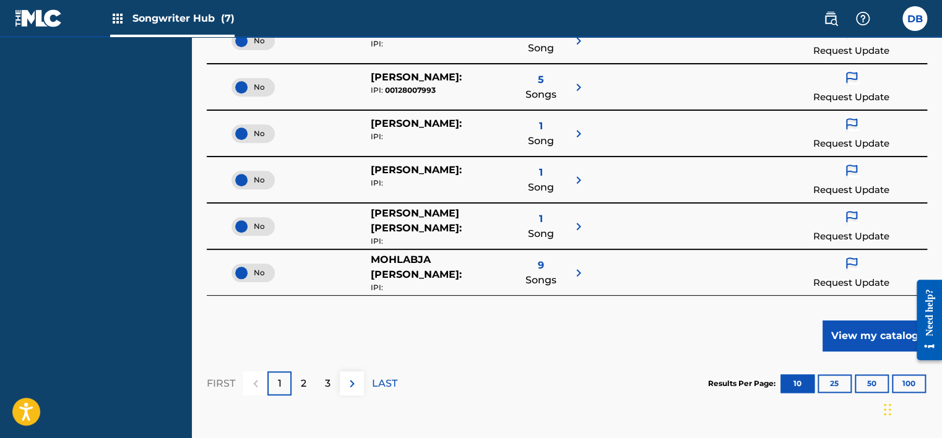
scroll to position [495, 0]
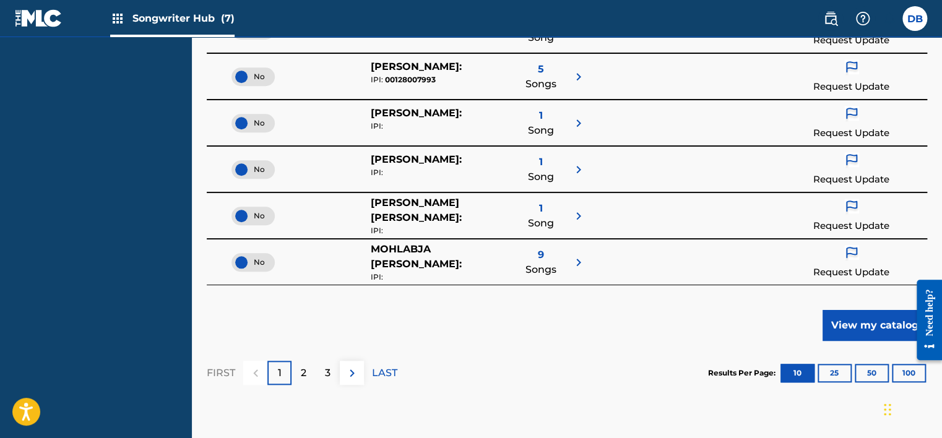
click at [863, 216] on div "Request Update" at bounding box center [851, 216] width 76 height 35
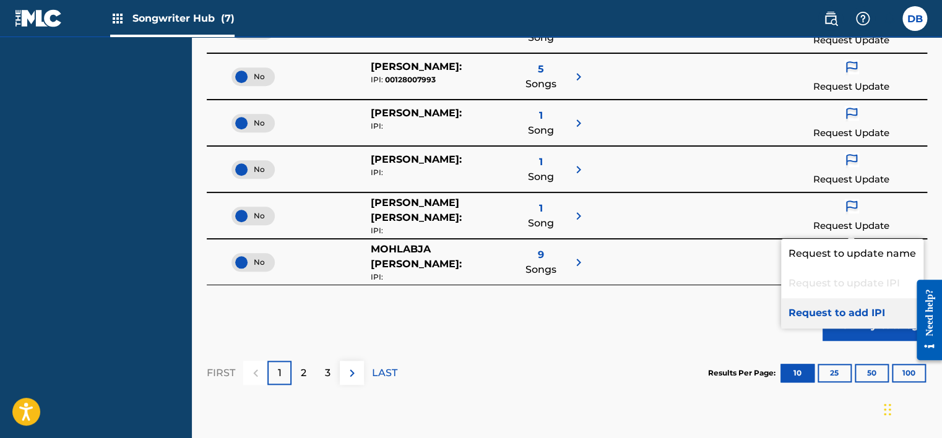
click at [805, 309] on p "Request to add IPI" at bounding box center [852, 313] width 142 height 30
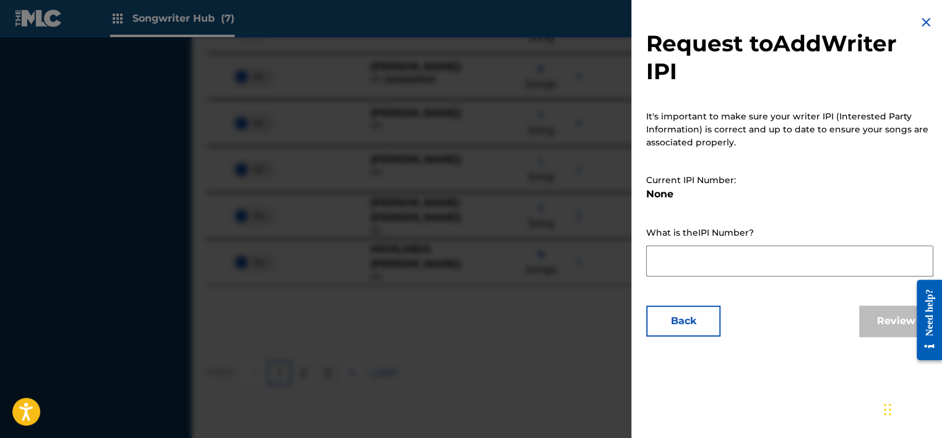
click at [918, 20] on img at bounding box center [925, 22] width 15 height 15
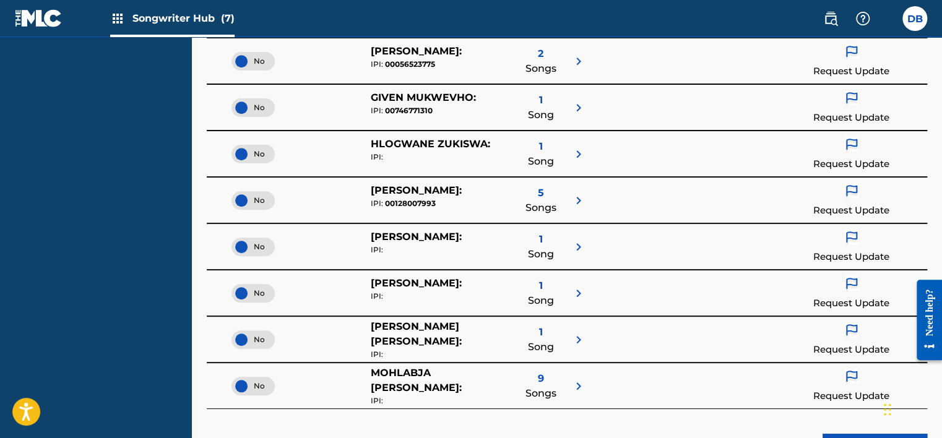
scroll to position [186, 0]
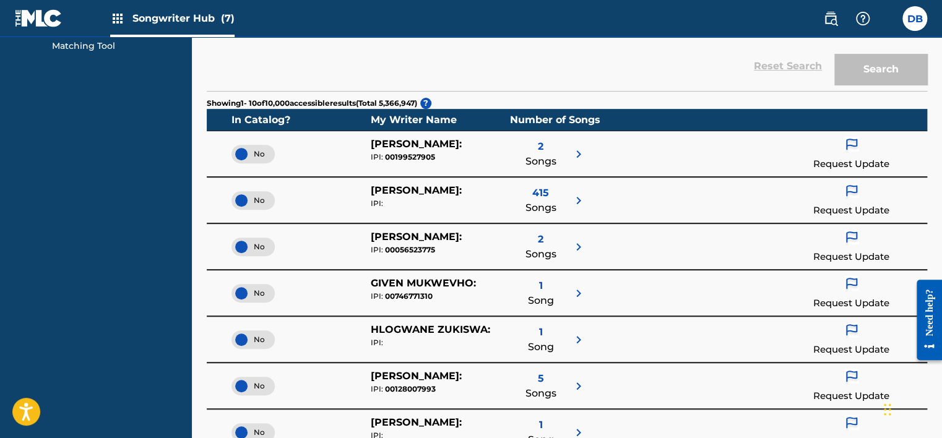
click at [866, 150] on div "Request Update" at bounding box center [851, 154] width 76 height 35
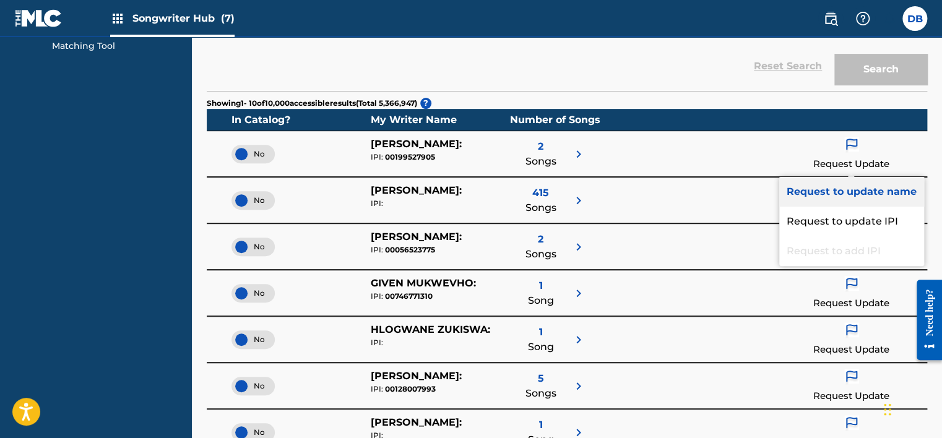
click at [852, 185] on p "Request to update name" at bounding box center [851, 192] width 145 height 30
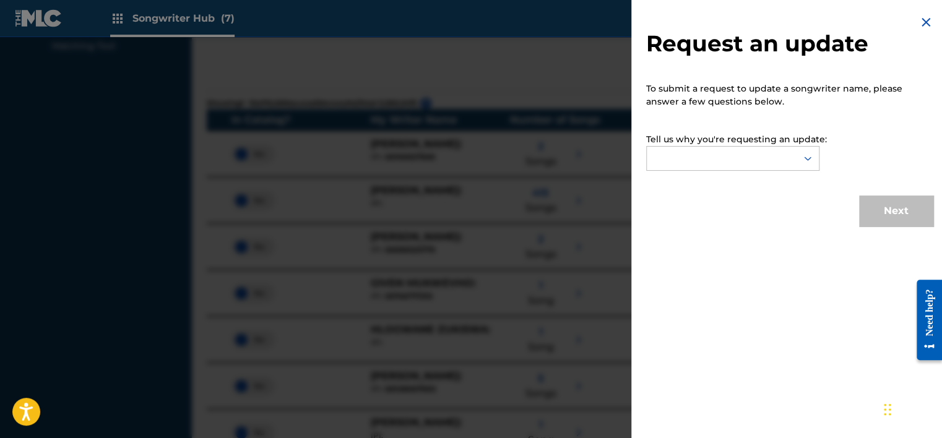
click at [921, 21] on img at bounding box center [925, 22] width 15 height 15
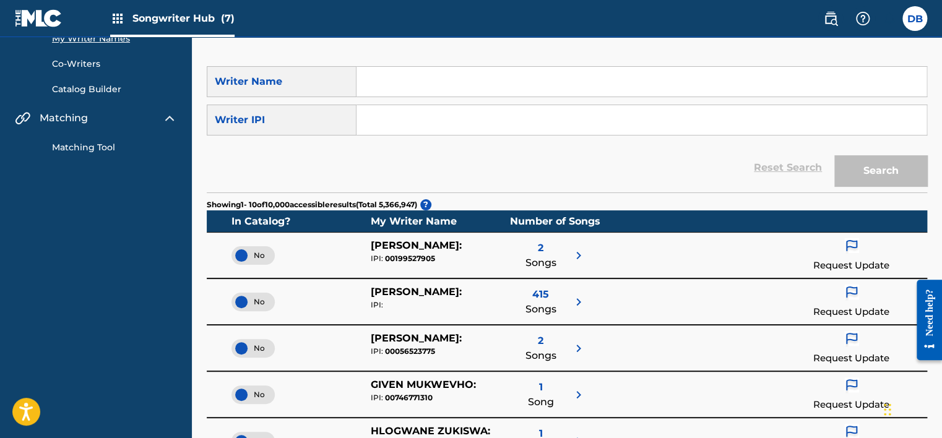
scroll to position [62, 0]
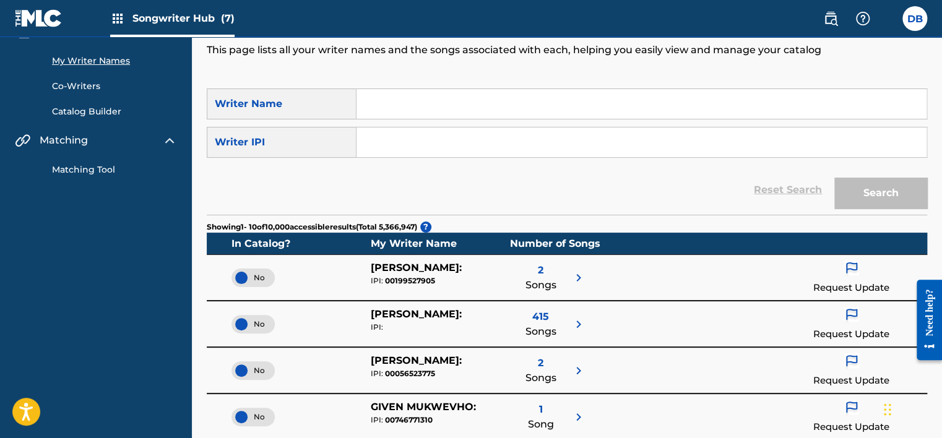
click at [440, 95] on input "Search Form" at bounding box center [641, 104] width 570 height 30
type input "COFFIN EDM"
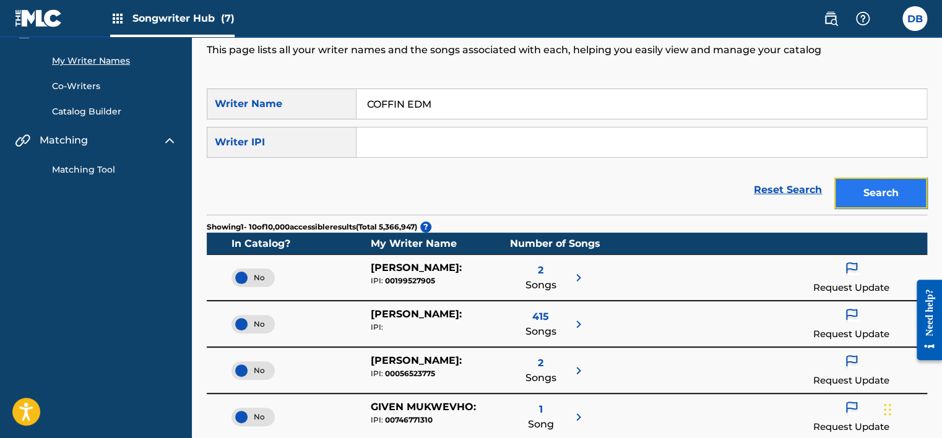
click at [858, 189] on button "Search" at bounding box center [880, 193] width 93 height 31
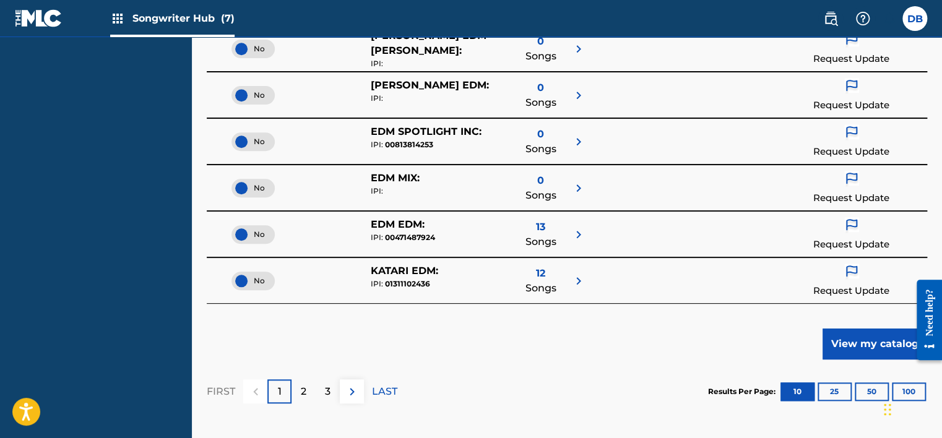
scroll to position [495, 0]
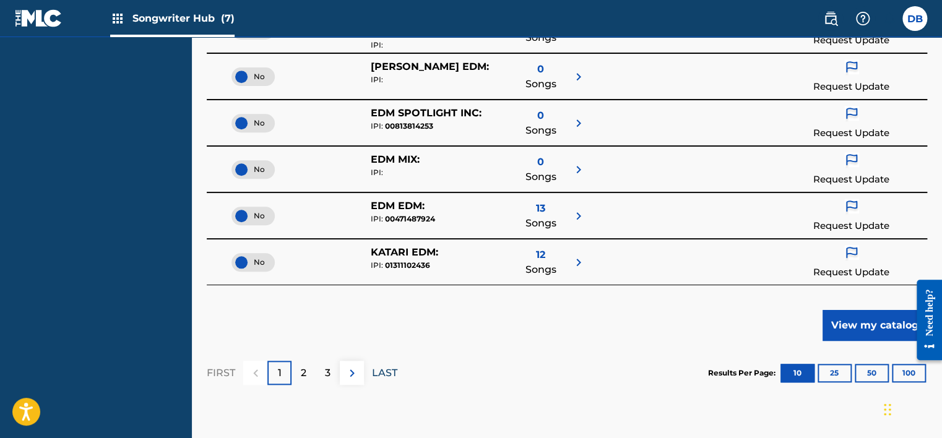
click at [382, 376] on p "LAST" at bounding box center [384, 373] width 25 height 15
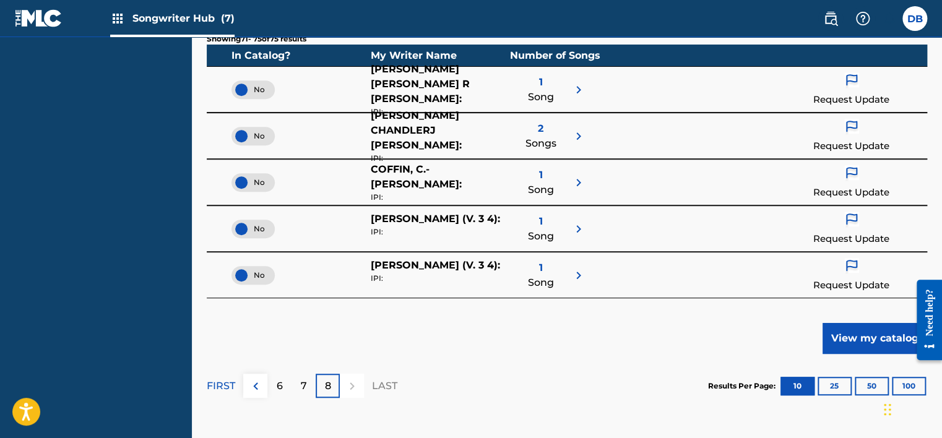
scroll to position [289, 0]
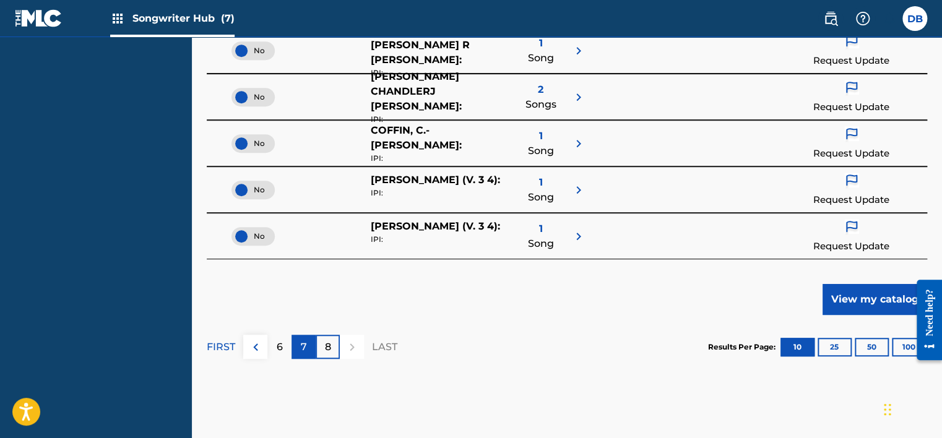
click at [308, 344] on div "7" at bounding box center [304, 347] width 24 height 24
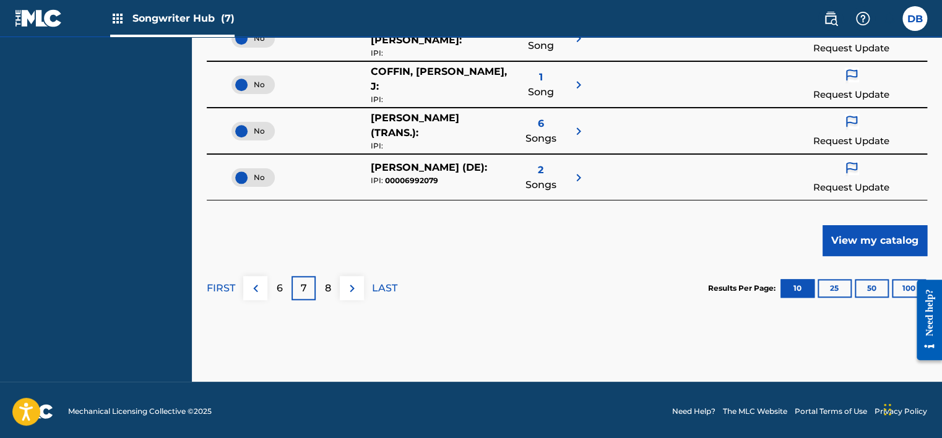
scroll to position [582, 0]
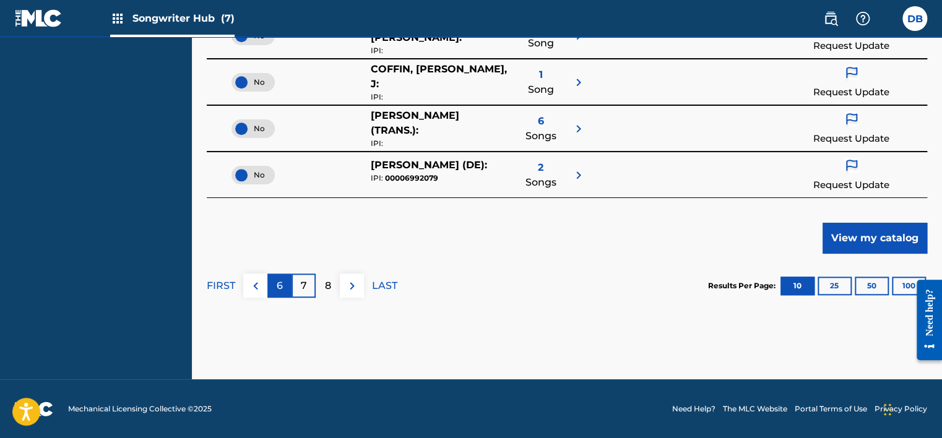
click at [285, 290] on div "6" at bounding box center [279, 286] width 24 height 24
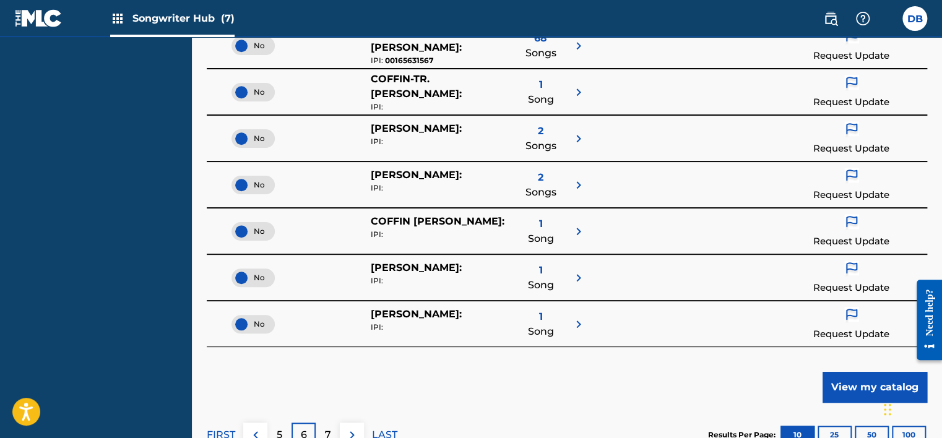
scroll to position [495, 0]
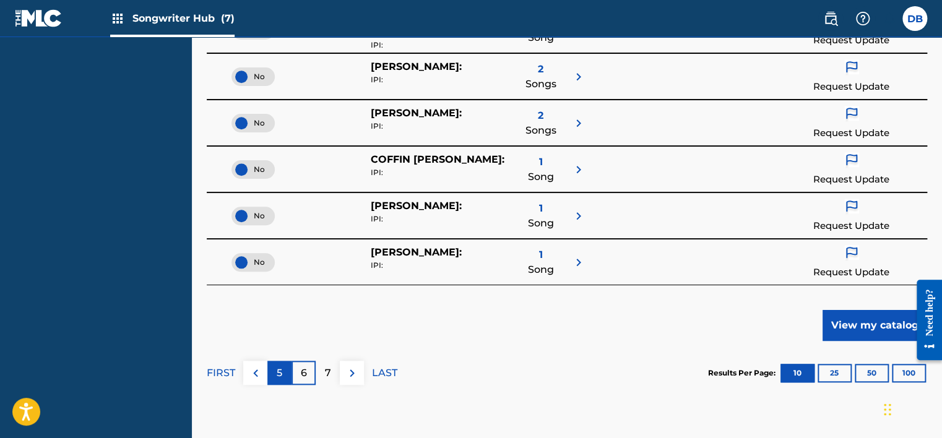
click at [286, 368] on div "5" at bounding box center [279, 373] width 24 height 24
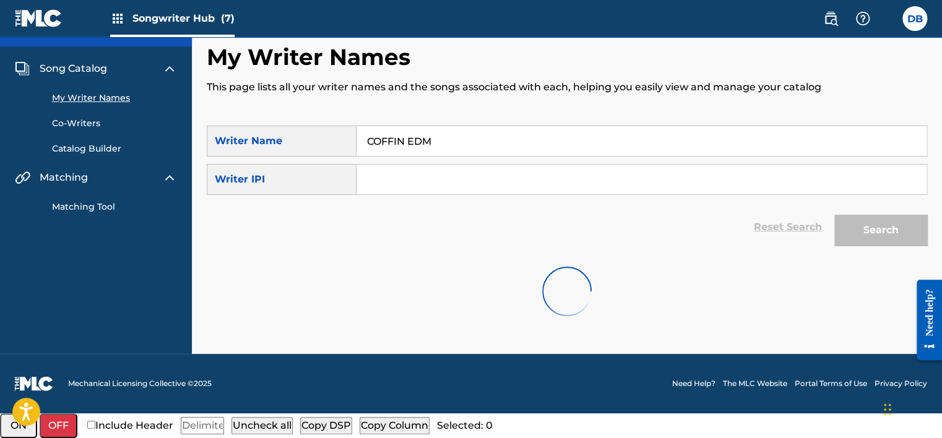
scroll to position [0, 0]
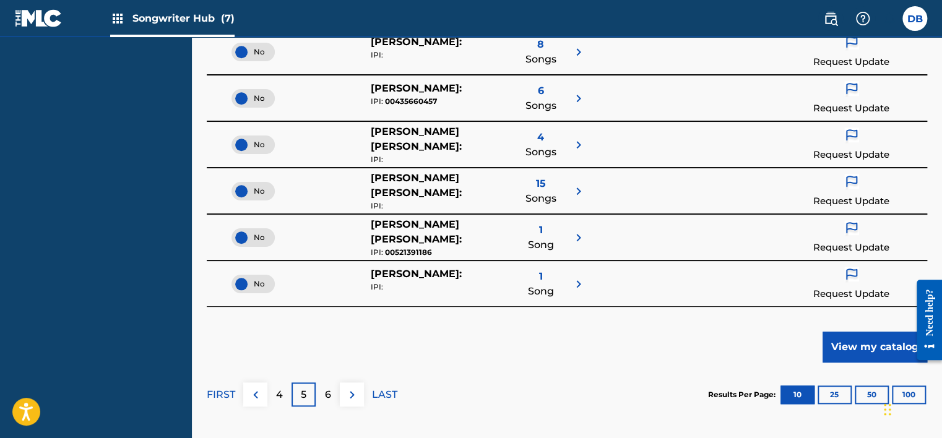
scroll to position [495, 0]
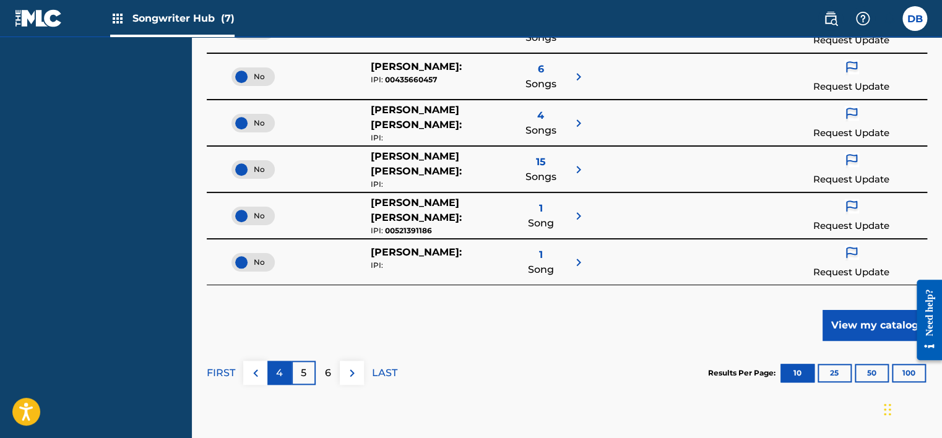
click at [277, 372] on p "4" at bounding box center [279, 373] width 7 height 15
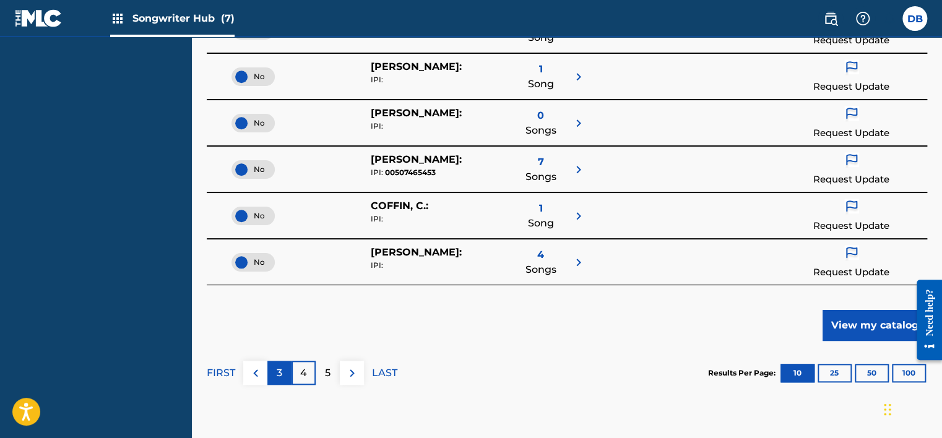
click at [285, 369] on div "3" at bounding box center [279, 373] width 24 height 24
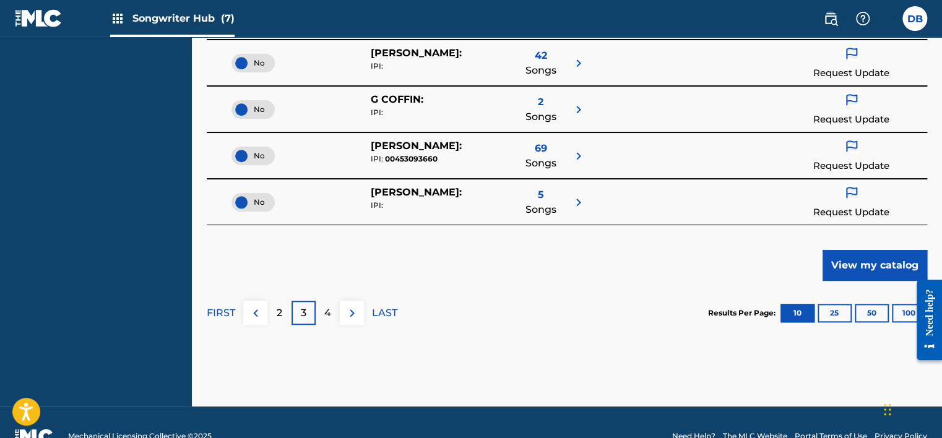
scroll to position [557, 0]
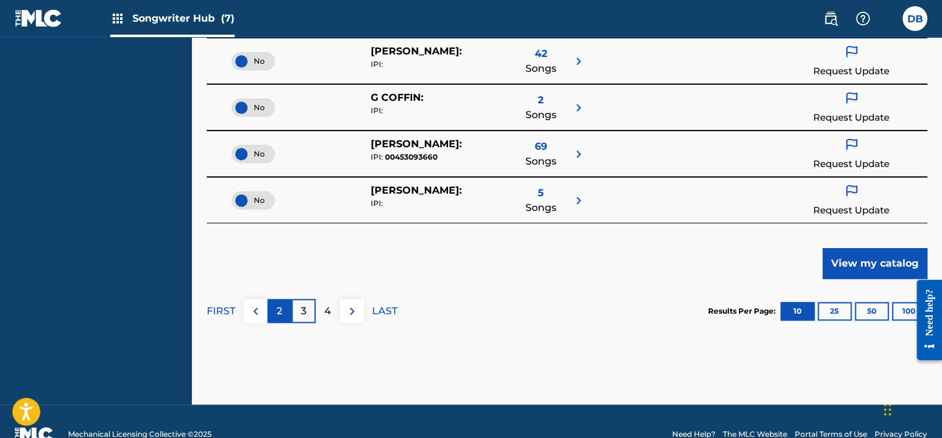
click at [283, 308] on div "2" at bounding box center [279, 311] width 24 height 24
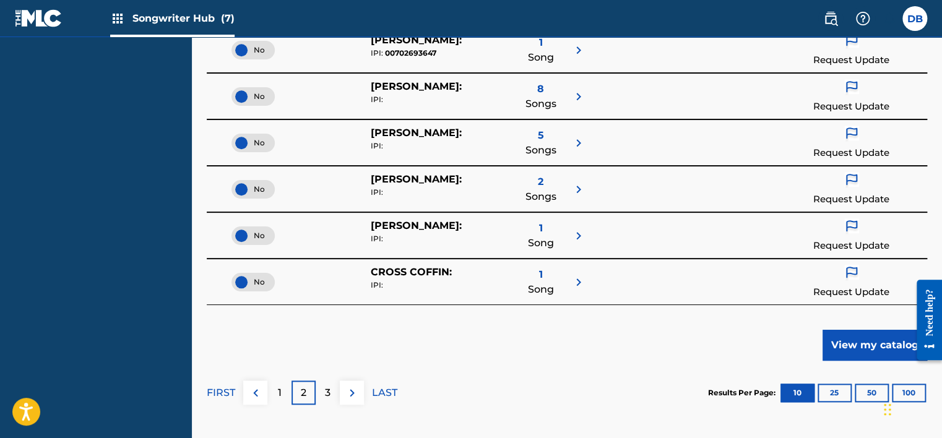
scroll to position [495, 0]
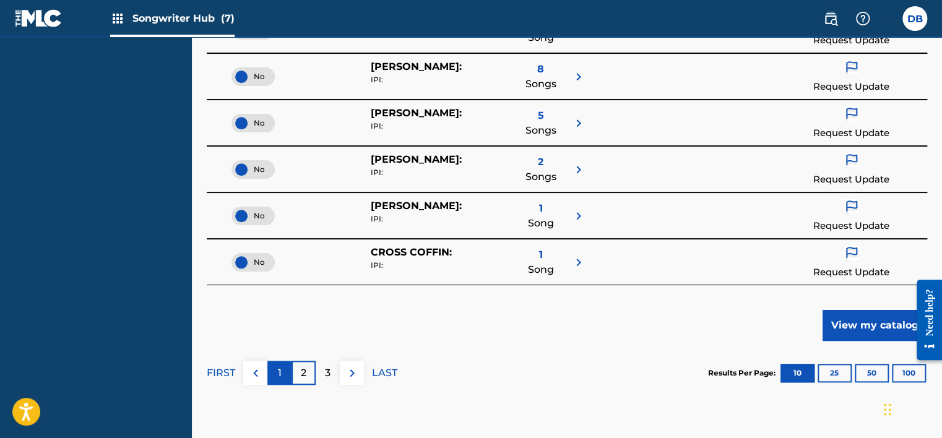
click at [280, 368] on p "1" at bounding box center [280, 373] width 4 height 15
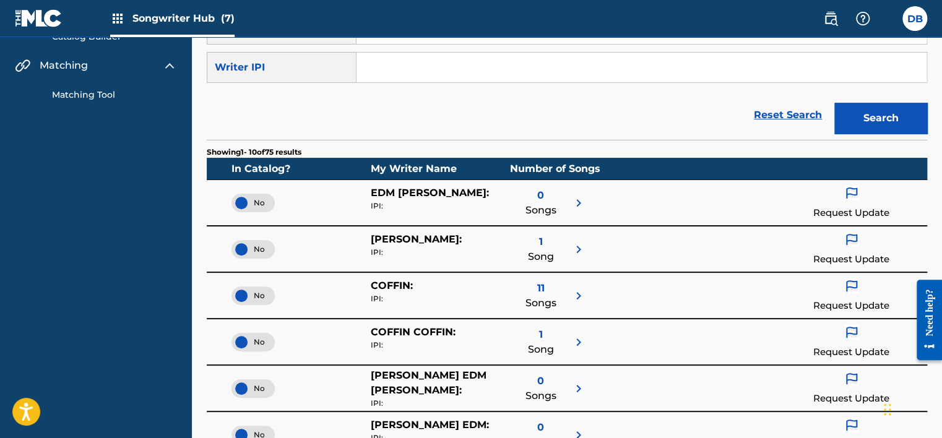
scroll to position [0, 0]
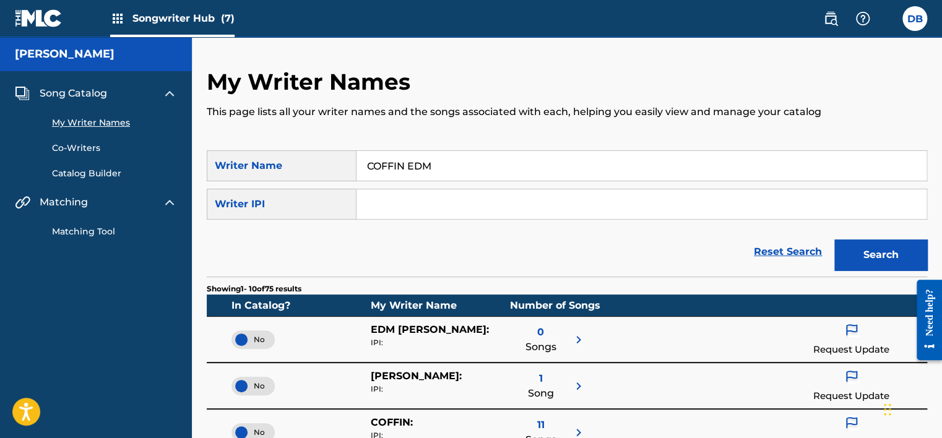
click at [109, 170] on link "Catalog Builder" at bounding box center [114, 173] width 125 height 13
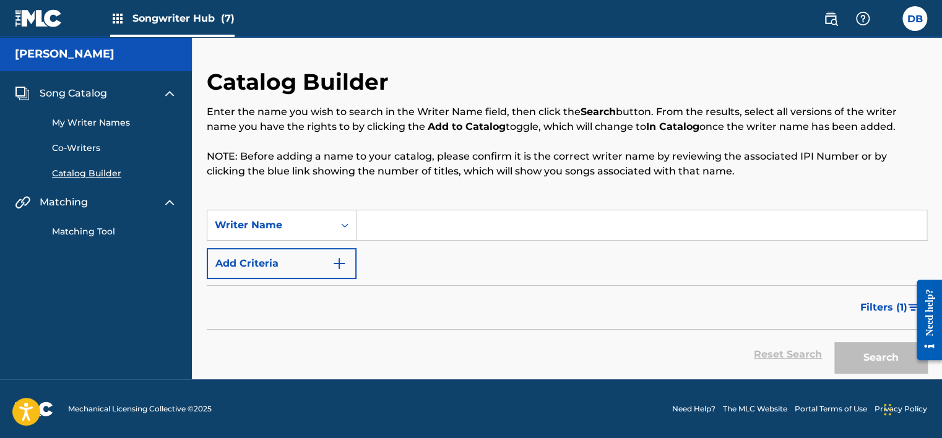
click at [404, 230] on input "Search Form" at bounding box center [641, 225] width 570 height 30
paste input "Showing 1 - 10 of 10,000 accessible results (Total 5,366,947)"
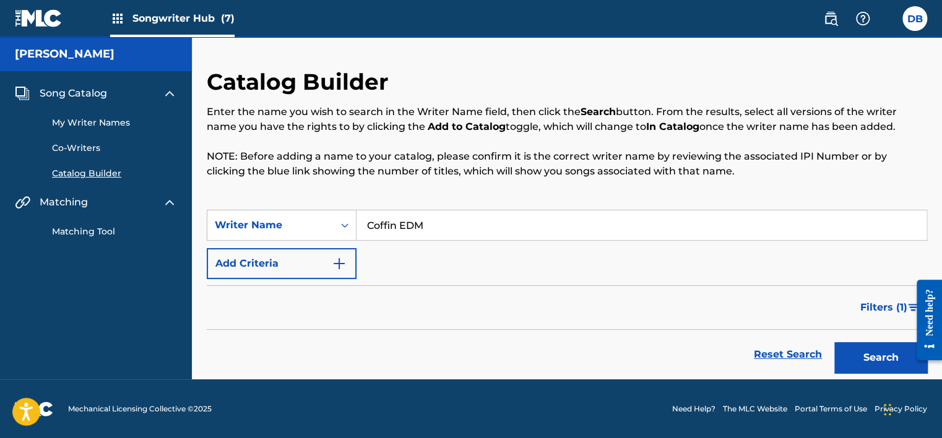
type input "Coffin EDM"
click at [564, 59] on div "Catalog Builder Enter the name you wish to search in the Writer Name field, the…" at bounding box center [567, 208] width 750 height 342
click at [879, 345] on button "Search" at bounding box center [880, 357] width 93 height 31
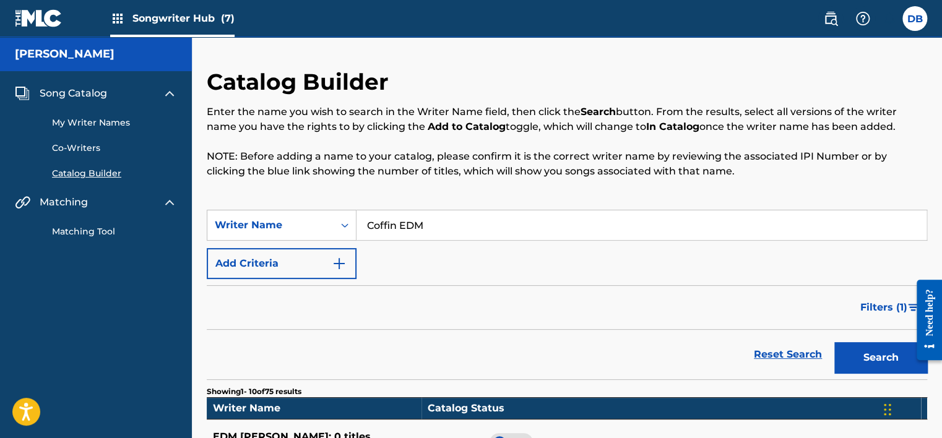
click at [550, 74] on div "Catalog Builder Enter the name you wish to search in the Writer Name field, the…" at bounding box center [567, 139] width 720 height 142
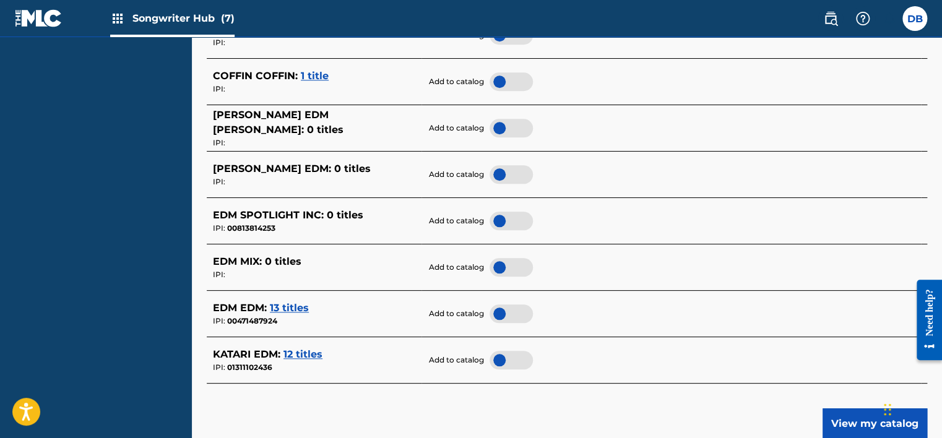
scroll to position [619, 0]
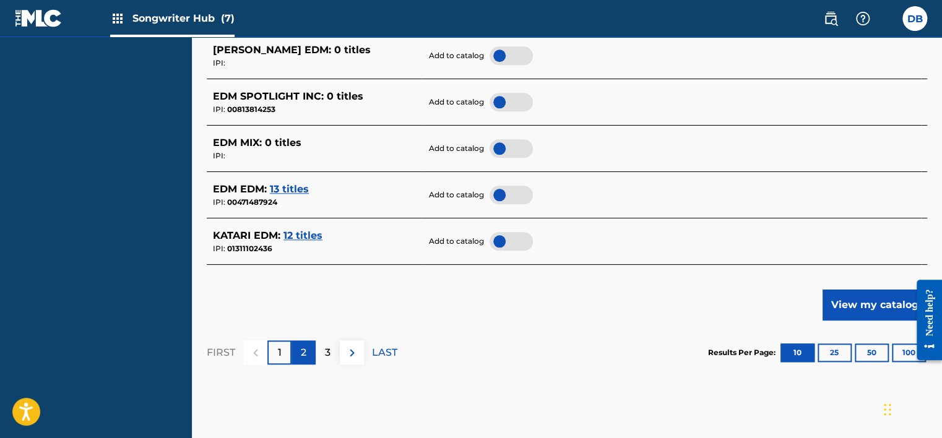
click at [304, 350] on p "2" at bounding box center [304, 352] width 6 height 15
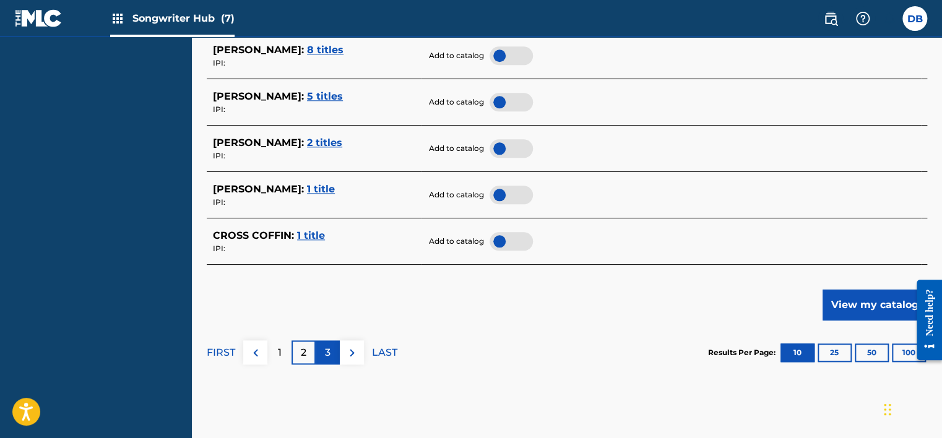
click at [326, 351] on p "3" at bounding box center [328, 352] width 6 height 15
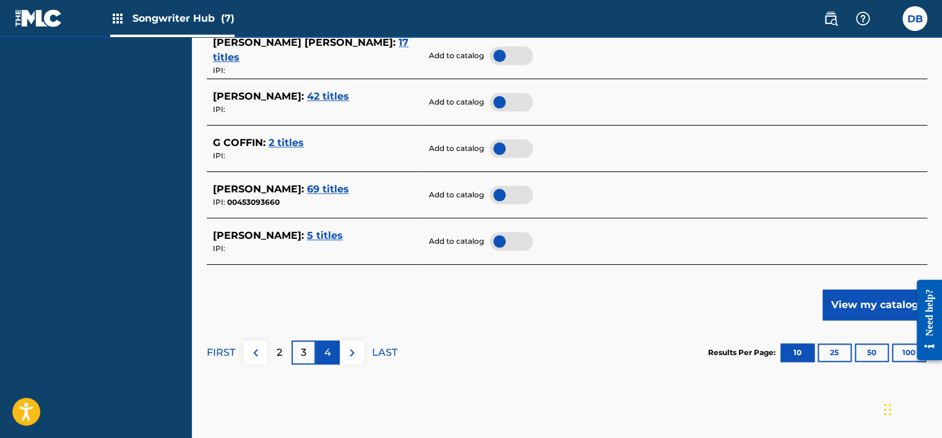
click at [324, 348] on div "4" at bounding box center [328, 352] width 24 height 24
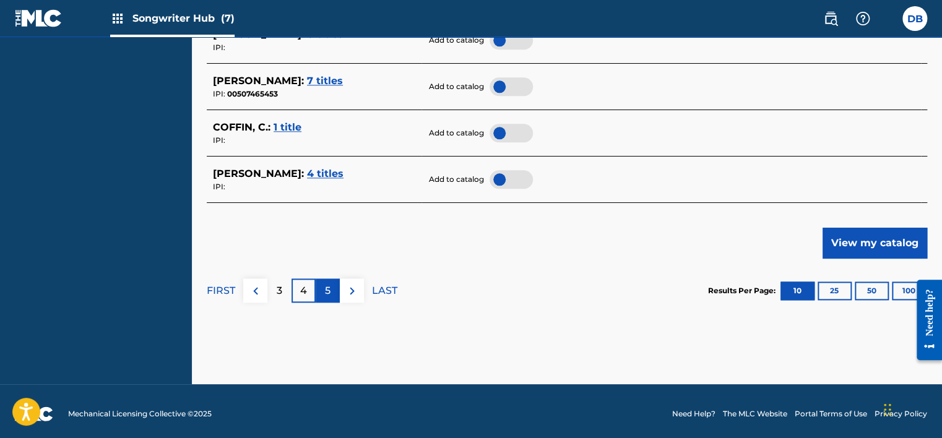
click at [328, 297] on p "5" at bounding box center [328, 290] width 6 height 15
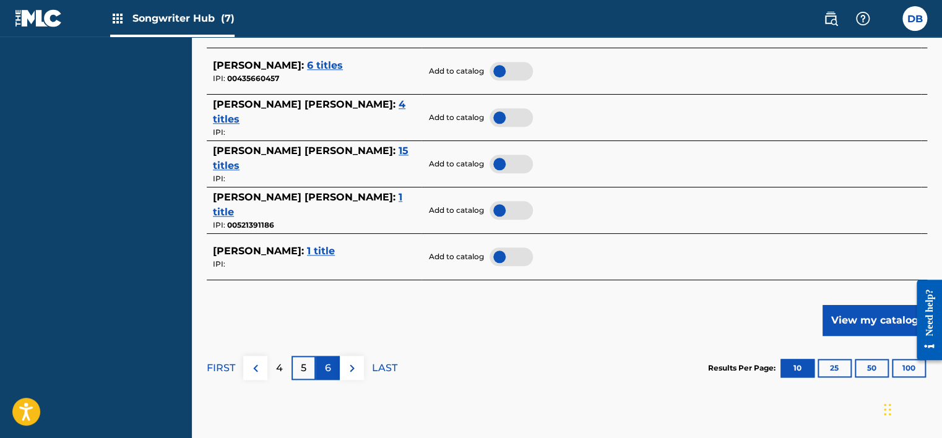
scroll to position [686, 0]
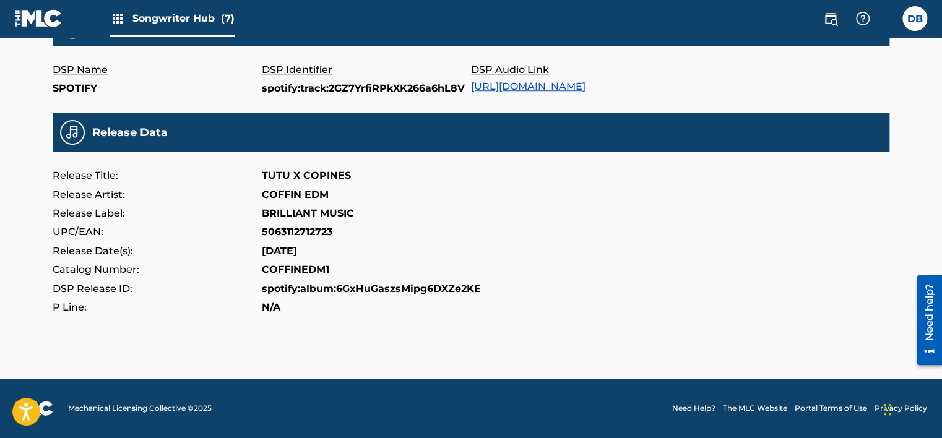
scroll to position [249, 0]
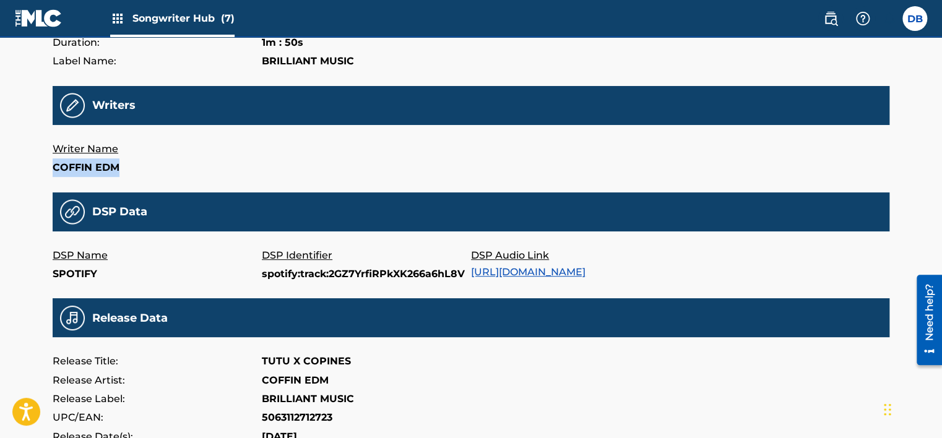
drag, startPoint x: 54, startPoint y: 168, endPoint x: 119, endPoint y: 169, distance: 64.4
click at [119, 169] on p "COFFIN EDM" at bounding box center [157, 167] width 209 height 19
copy p "COFFIN EDM"
click at [510, 54] on div "Label Name: BRILLIANT MUSIC" at bounding box center [471, 61] width 837 height 19
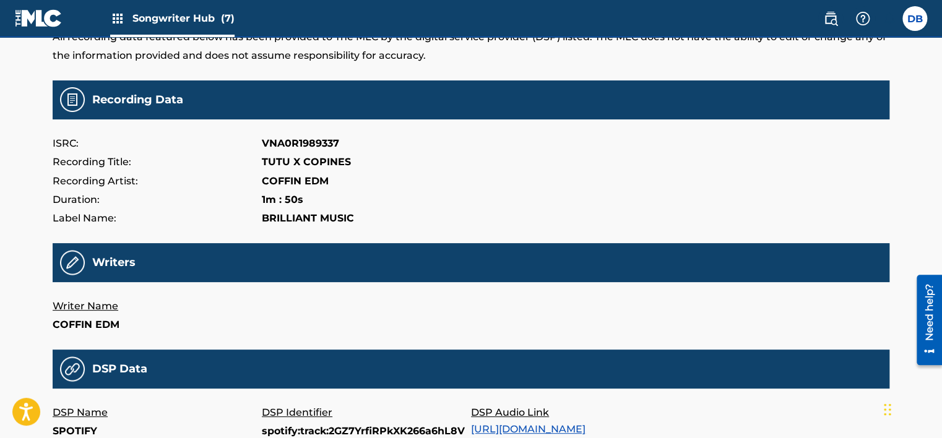
scroll to position [62, 0]
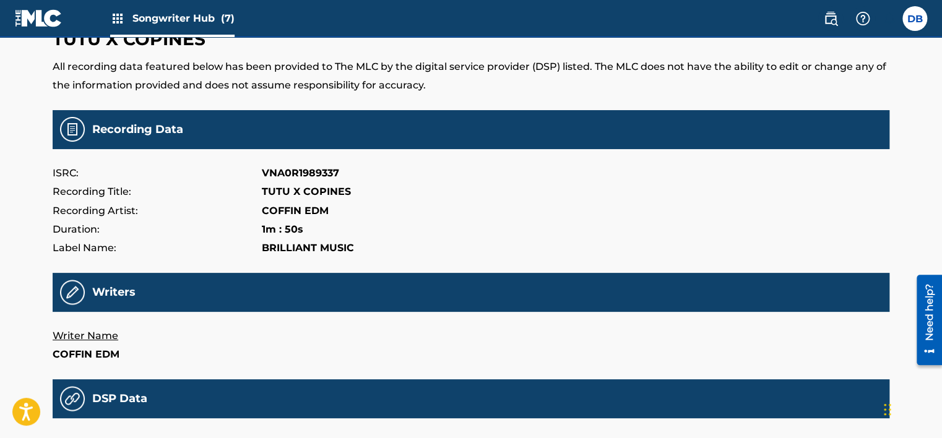
click at [499, 25] on nav "Songwriter Hub (7) DB DB [PERSON_NAME] [EMAIL_ADDRESS][DOMAIN_NAME] Notificatio…" at bounding box center [471, 18] width 942 height 37
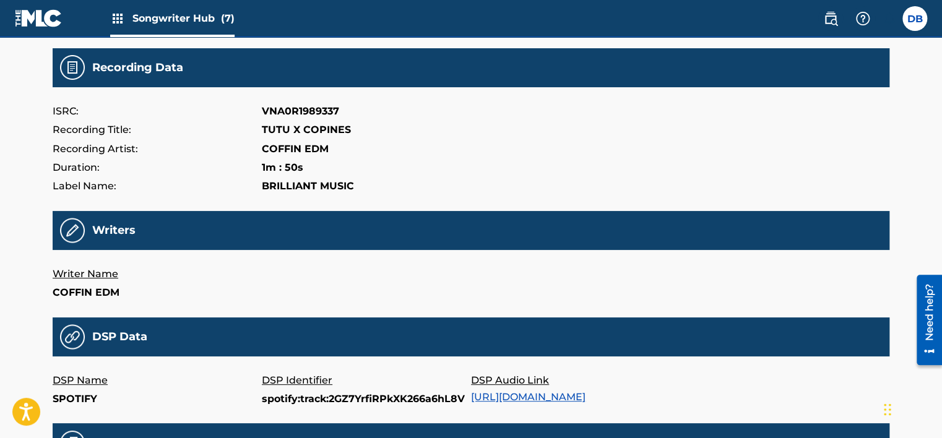
scroll to position [248, 0]
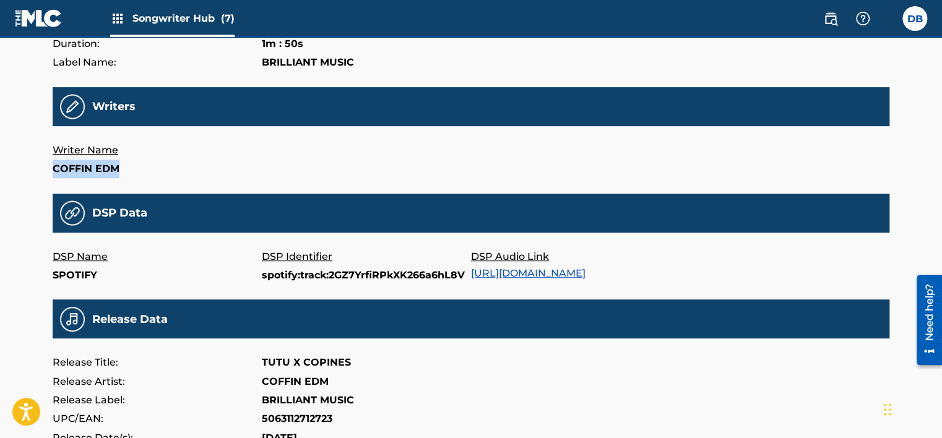
drag, startPoint x: 52, startPoint y: 167, endPoint x: 119, endPoint y: 168, distance: 67.5
click at [119, 168] on div "TUTU X COPINES All recording data featured below has been provided to The MLC b…" at bounding box center [471, 174] width 866 height 782
copy p "COFFIN EDM"
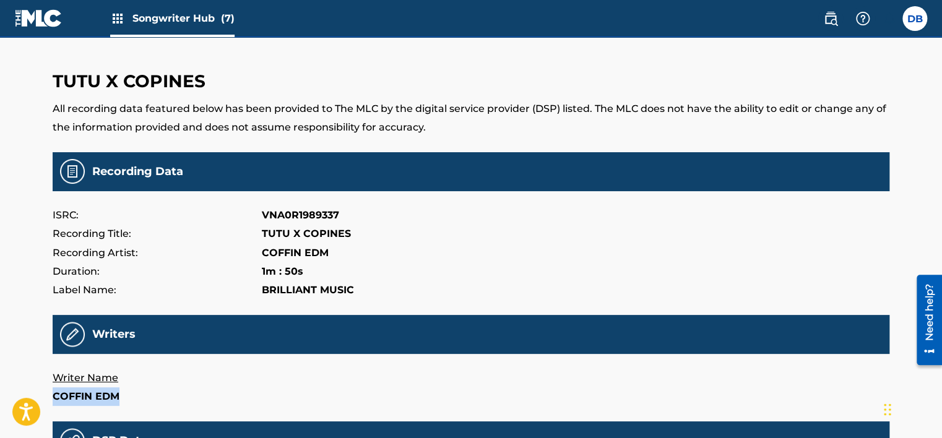
scroll to position [0, 0]
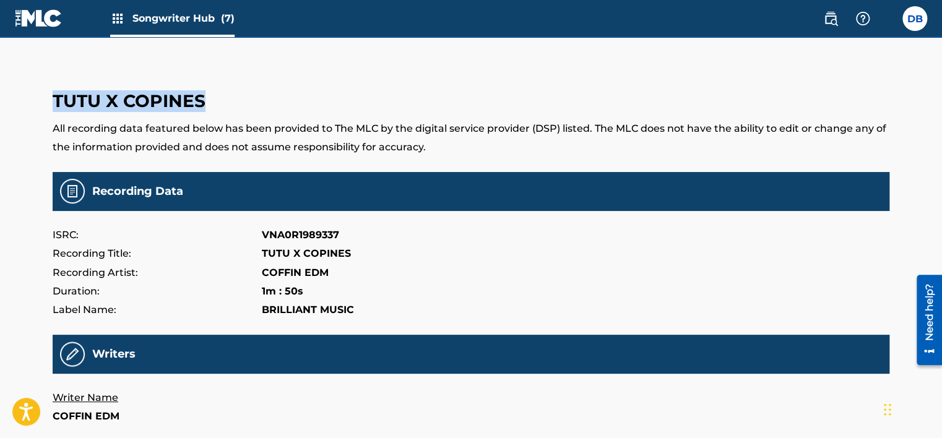
drag, startPoint x: 206, startPoint y: 101, endPoint x: 32, endPoint y: 97, distance: 174.6
click at [32, 97] on div "Songwriter Hub (7) DB DB Dung Bui info@brilliantmusic.net Notification Preferen…" at bounding box center [471, 436] width 942 height 873
copy h3 "TUTU X COPINES"
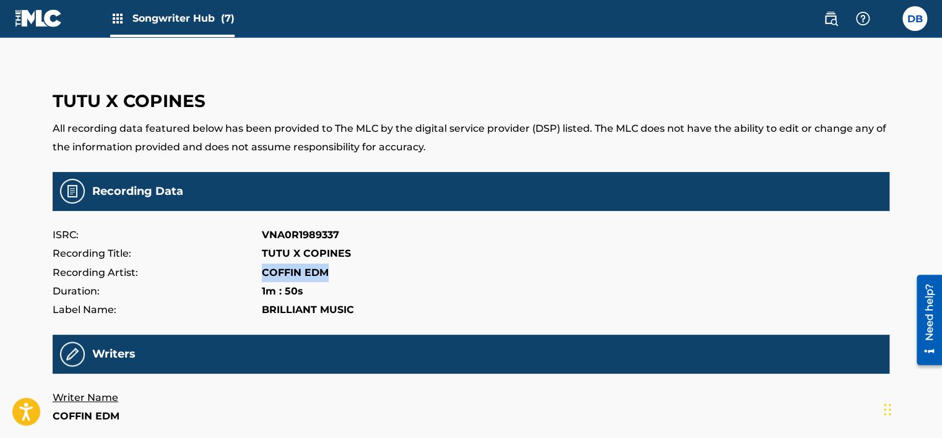
drag, startPoint x: 262, startPoint y: 272, endPoint x: 324, endPoint y: 268, distance: 62.0
click at [324, 268] on p "COFFIN EDM" at bounding box center [295, 273] width 67 height 19
copy p "COFFIN EDM"
